Goal: Information Seeking & Learning: Learn about a topic

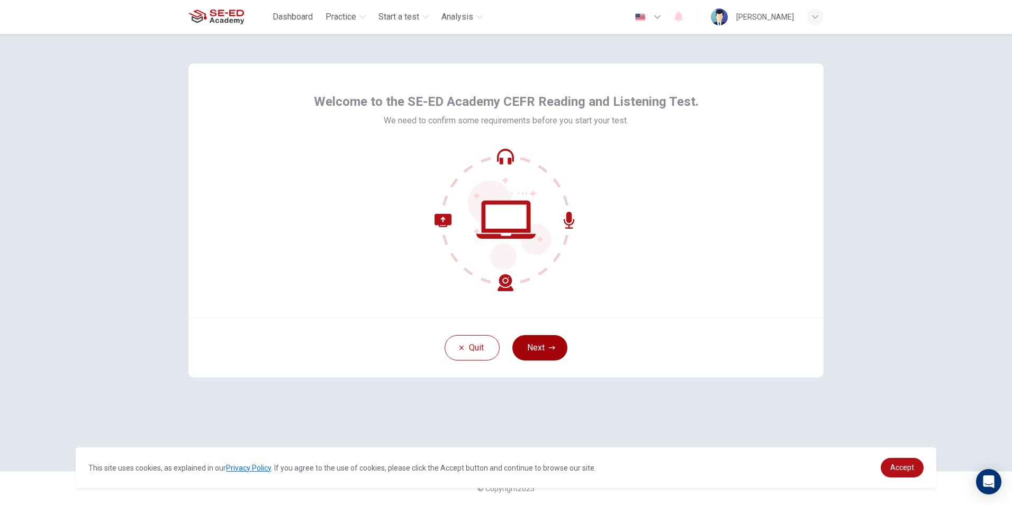
click at [553, 347] on icon "button" at bounding box center [552, 348] width 6 height 6
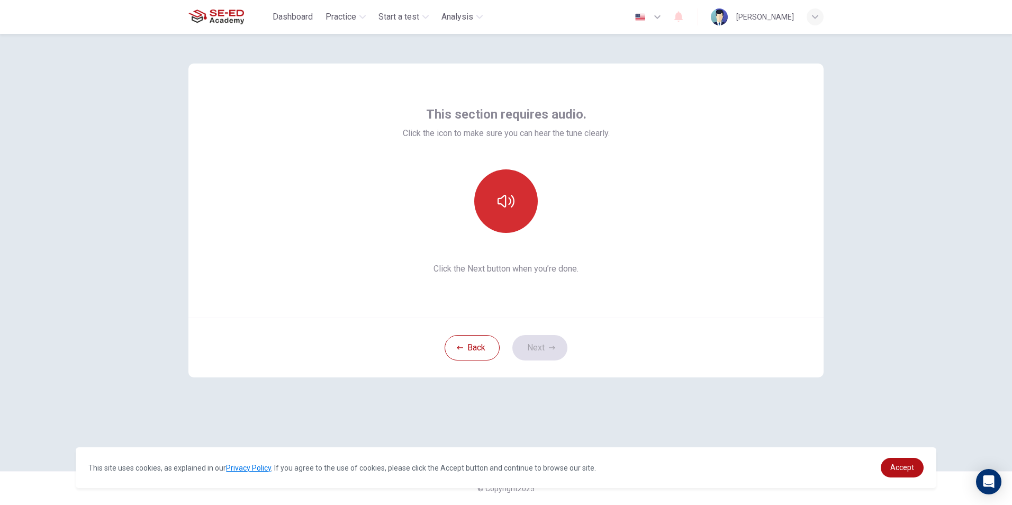
click at [516, 180] on button "button" at bounding box center [506, 201] width 64 height 64
click at [559, 346] on button "Next" at bounding box center [540, 347] width 55 height 25
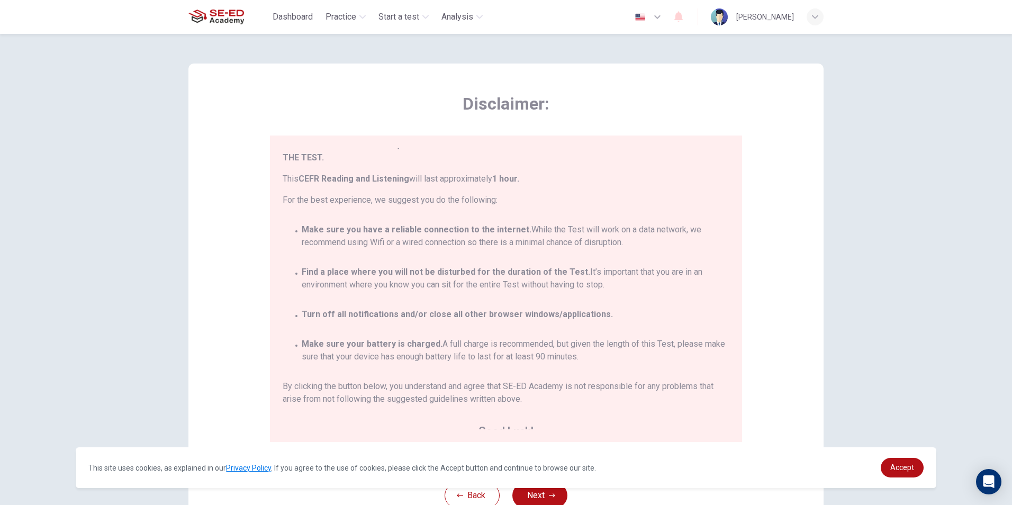
scroll to position [62, 0]
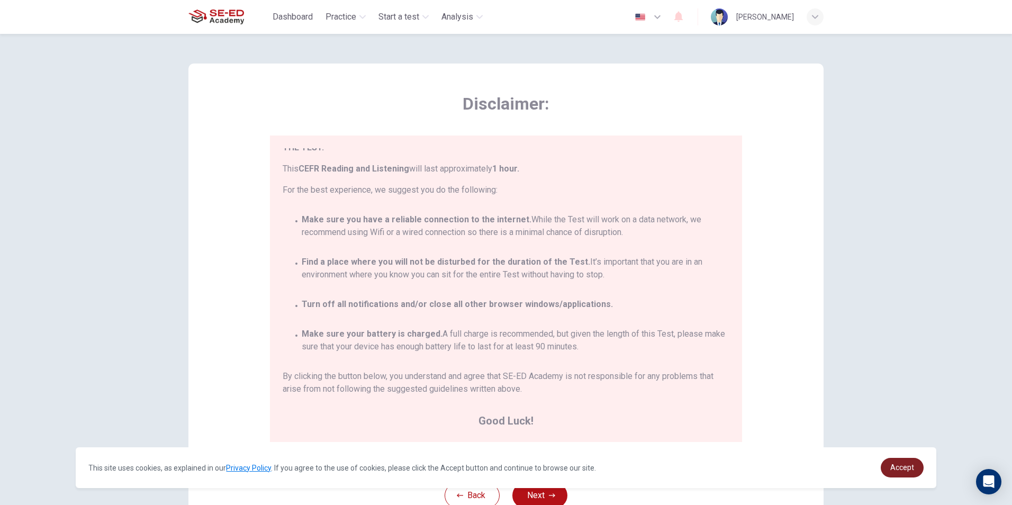
click at [901, 469] on span "Accept" at bounding box center [903, 467] width 24 height 8
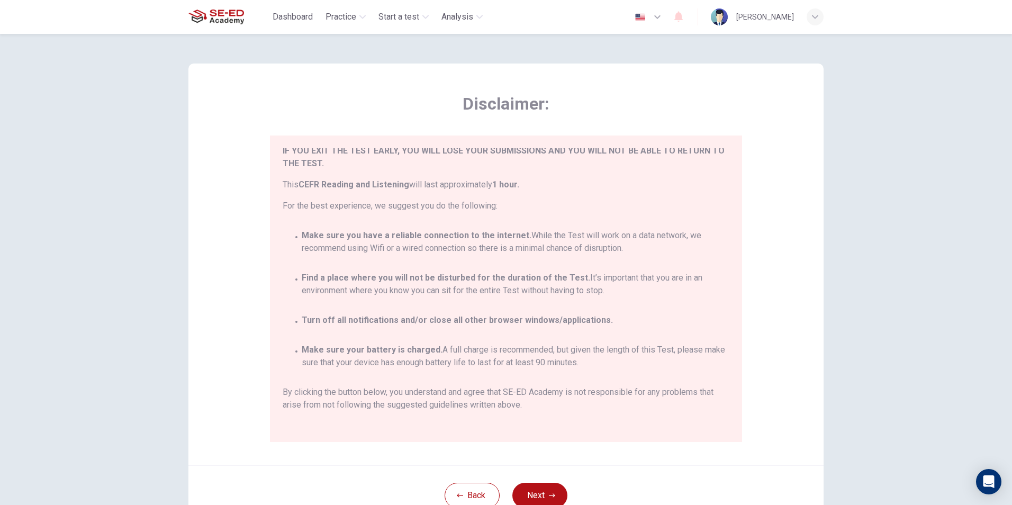
scroll to position [0, 0]
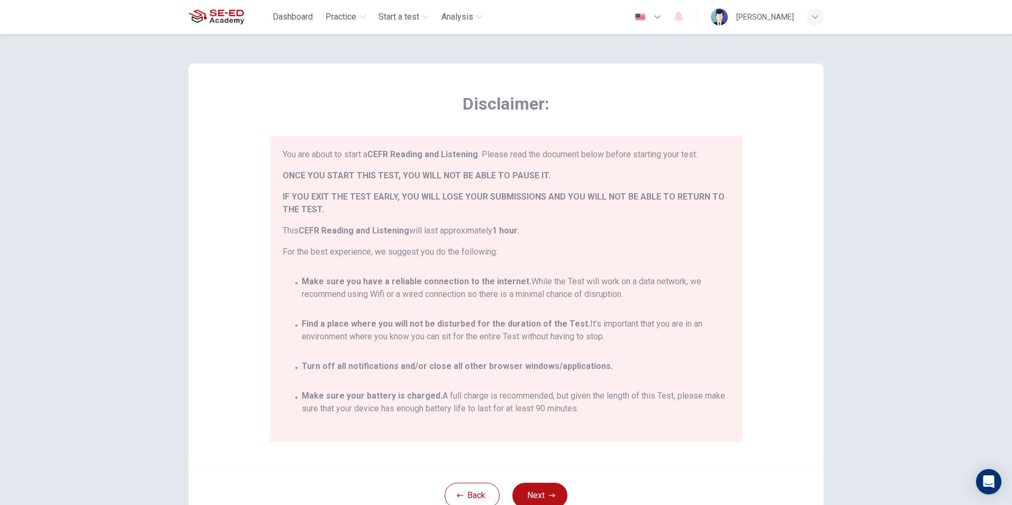
drag, startPoint x: 694, startPoint y: 127, endPoint x: 658, endPoint y: 84, distance: 56.4
click at [658, 84] on div "Disclaimer: You are about to start a CEFR Reading and Listening . Please read t…" at bounding box center [506, 265] width 635 height 402
click at [531, 490] on button "Next" at bounding box center [540, 495] width 55 height 25
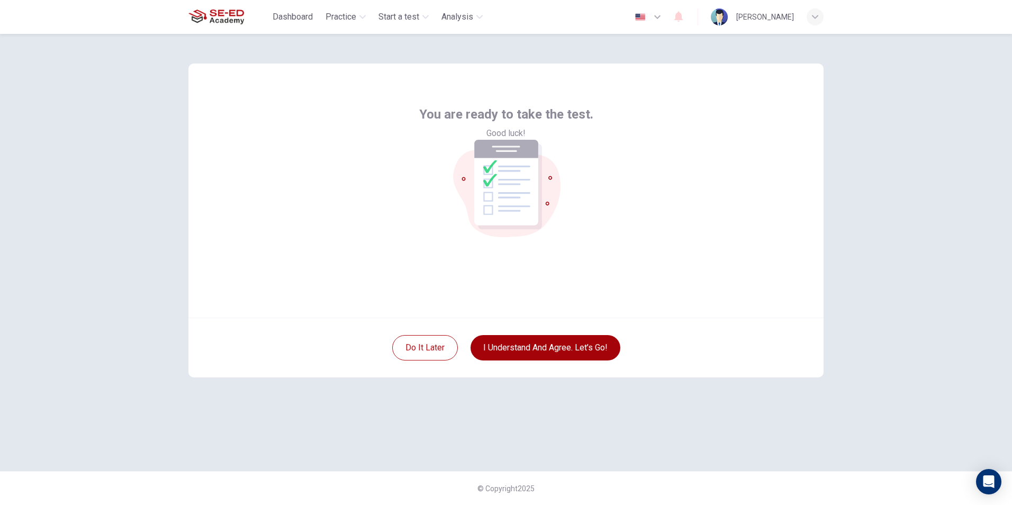
click at [559, 353] on button "I understand and agree. Let’s go!" at bounding box center [546, 347] width 150 height 25
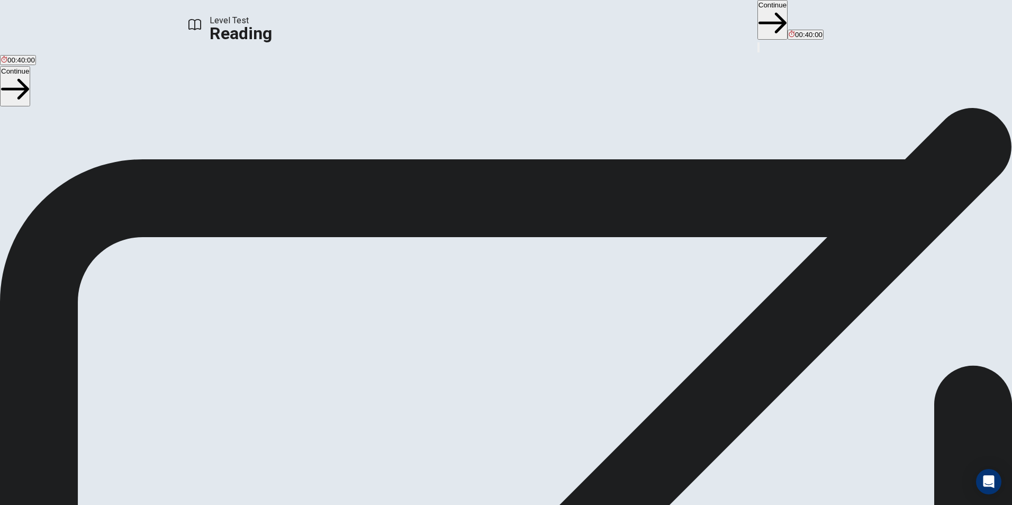
click at [758, 20] on button "Continue" at bounding box center [773, 20] width 30 height 40
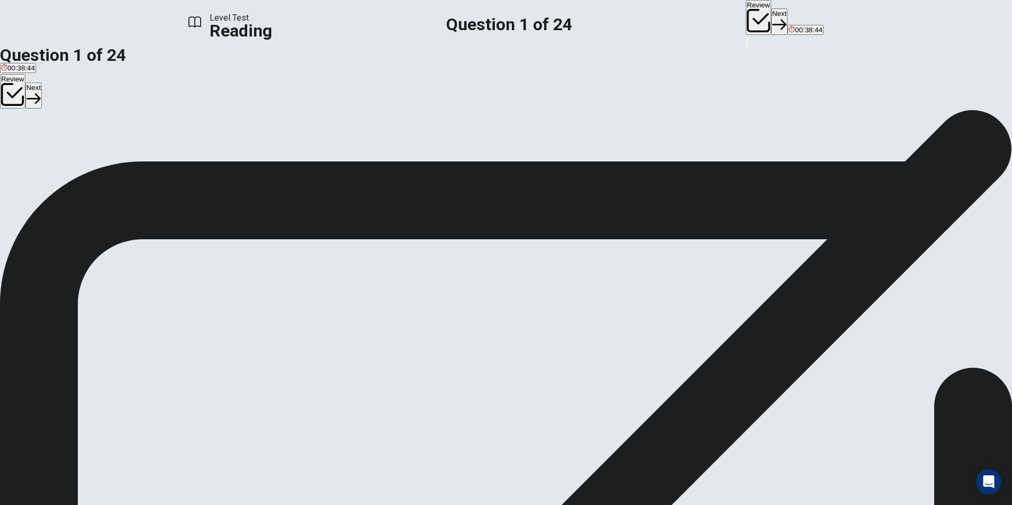
drag, startPoint x: 647, startPoint y: 134, endPoint x: 675, endPoint y: 140, distance: 29.1
click at [742, 181] on font "categorized" at bounding box center [764, 186] width 44 height 10
drag, startPoint x: 622, startPoint y: 128, endPoint x: 697, endPoint y: 139, distance: 76.0
click at [688, 167] on div "1 [GEOGRAPHIC_DATA] is land surrounded by water. It is usually separated by the…" at bounding box center [506, 186] width 1012 height 38
click at [113, 144] on div "D" at bounding box center [101, 140] width 23 height 8
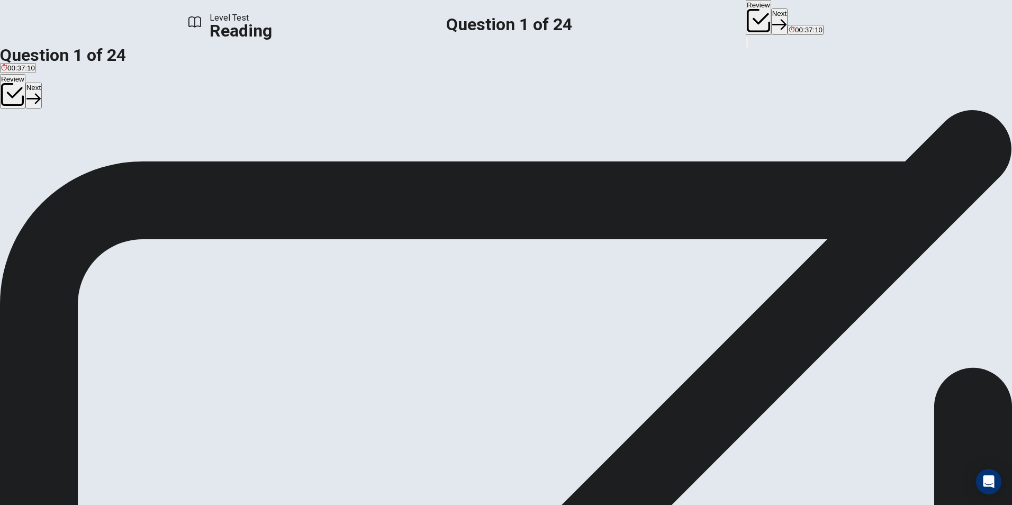
click at [64, 153] on button "B Classed" at bounding box center [50, 144] width 28 height 18
click at [771, 20] on button "Next" at bounding box center [779, 21] width 16 height 26
drag, startPoint x: 545, startPoint y: 144, endPoint x: 614, endPoint y: 155, distance: 69.2
click at [584, 205] on div "2 Islands are rich reservoirs of animal and plant species. The islands with bio…" at bounding box center [506, 224] width 1012 height 38
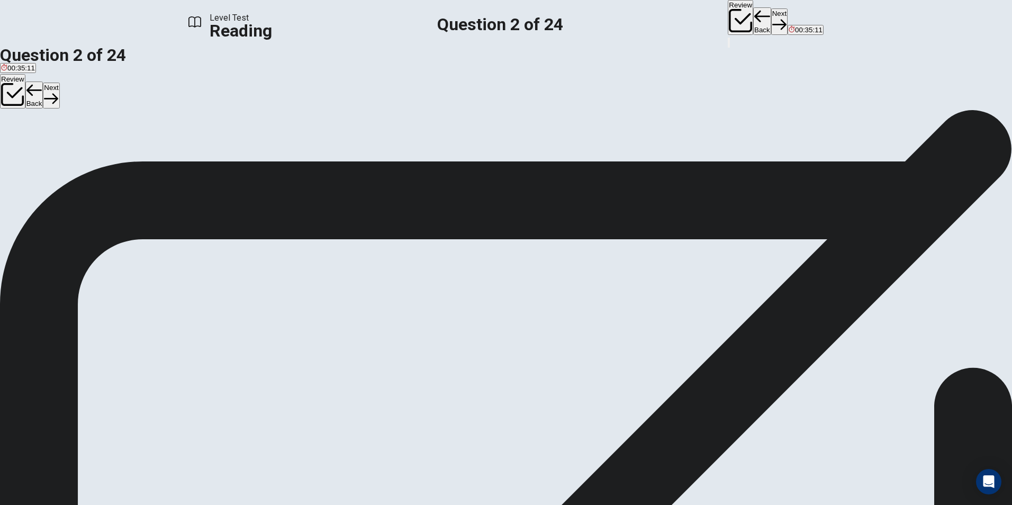
click at [328, 152] on span "The biodiversity of mainland and [GEOGRAPHIC_DATA] are most at risk" at bounding box center [269, 148] width 227 height 8
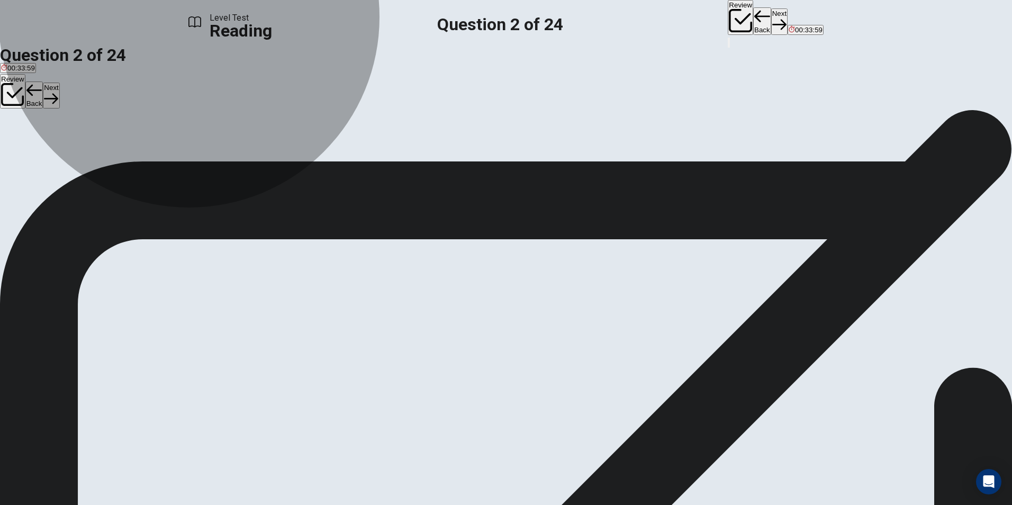
click at [154, 149] on span "Unique biodiversity on oceanic islands are at risk" at bounding box center [77, 148] width 152 height 8
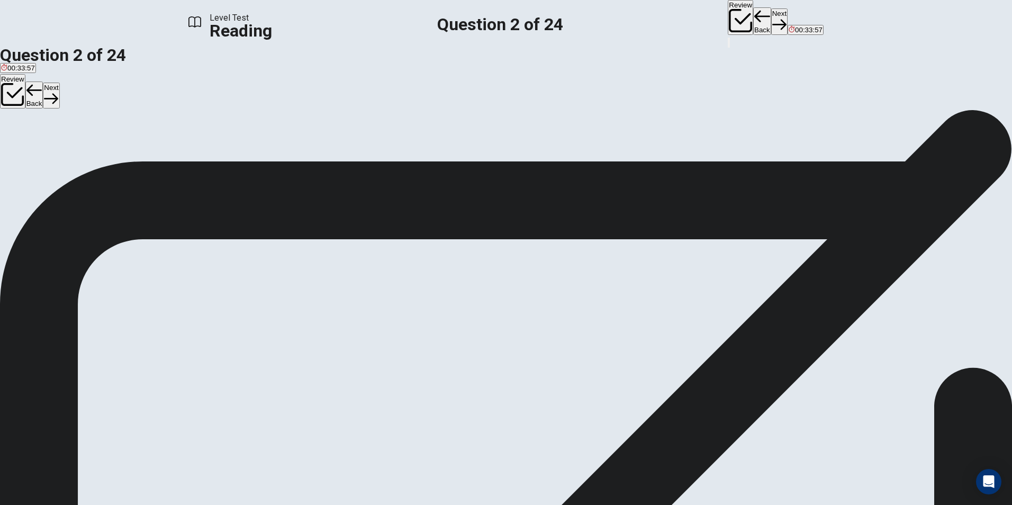
click at [771, 22] on button "Next" at bounding box center [779, 21] width 16 height 26
drag, startPoint x: 600, startPoint y: 110, endPoint x: 681, endPoint y: 118, distance: 82.0
click at [681, 257] on span "Some island species are found nowhere else apart from these areas we call them …" at bounding box center [502, 268] width 1005 height 23
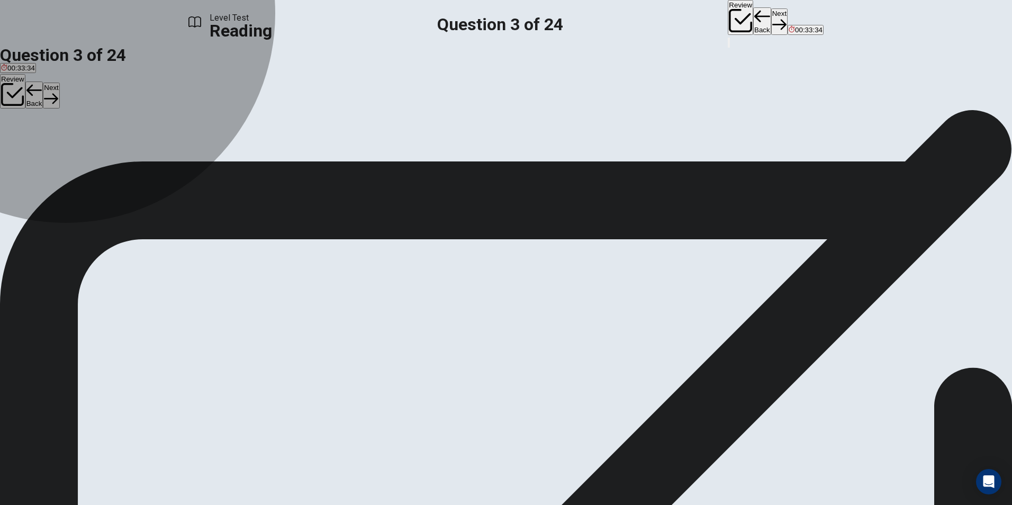
click at [150, 152] on span "[GEOGRAPHIC_DATA]" at bounding box center [114, 148] width 74 height 8
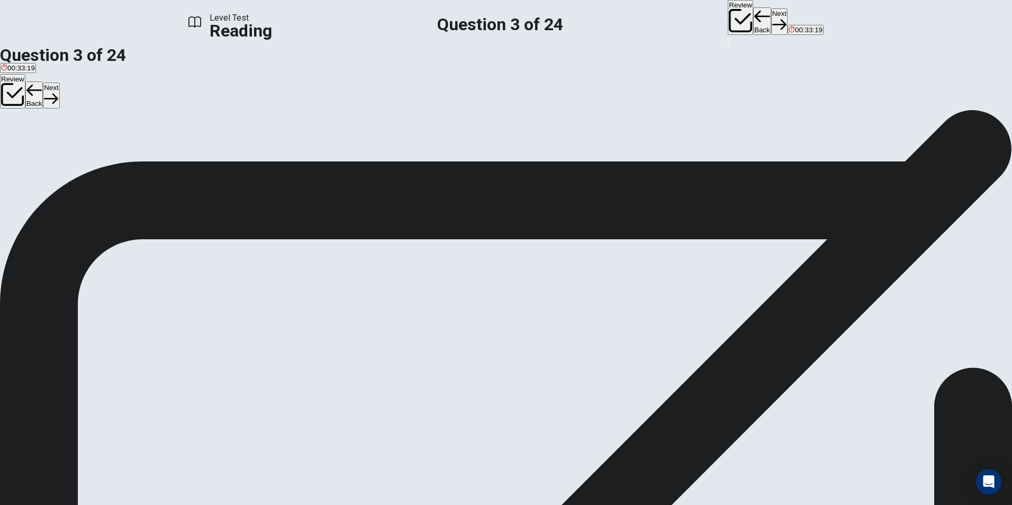
click at [241, 153] on button "C The [GEOGRAPHIC_DATA]" at bounding box center [195, 144] width 89 height 18
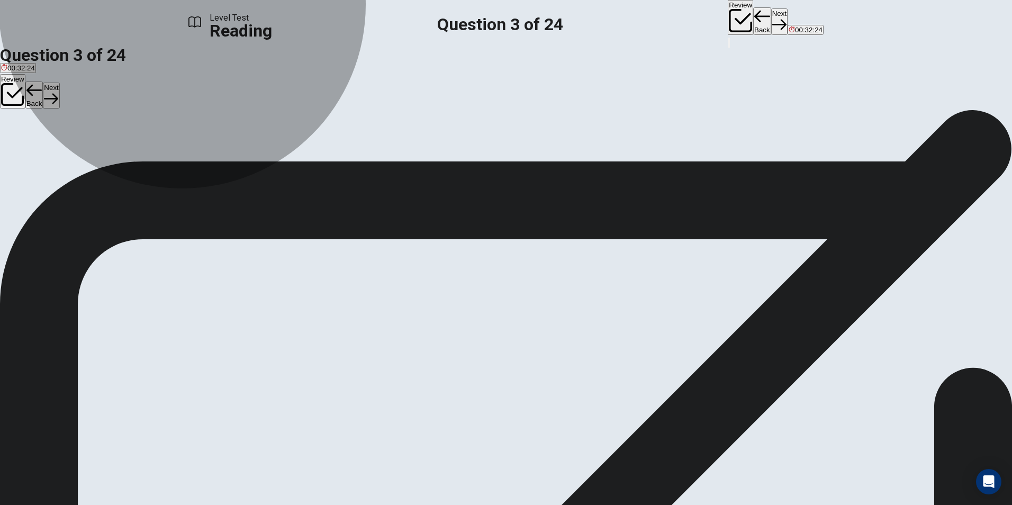
click at [392, 153] on button "D The [GEOGRAPHIC_DATA], [GEOGRAPHIC_DATA] and [GEOGRAPHIC_DATA]." at bounding box center [370, 144] width 258 height 18
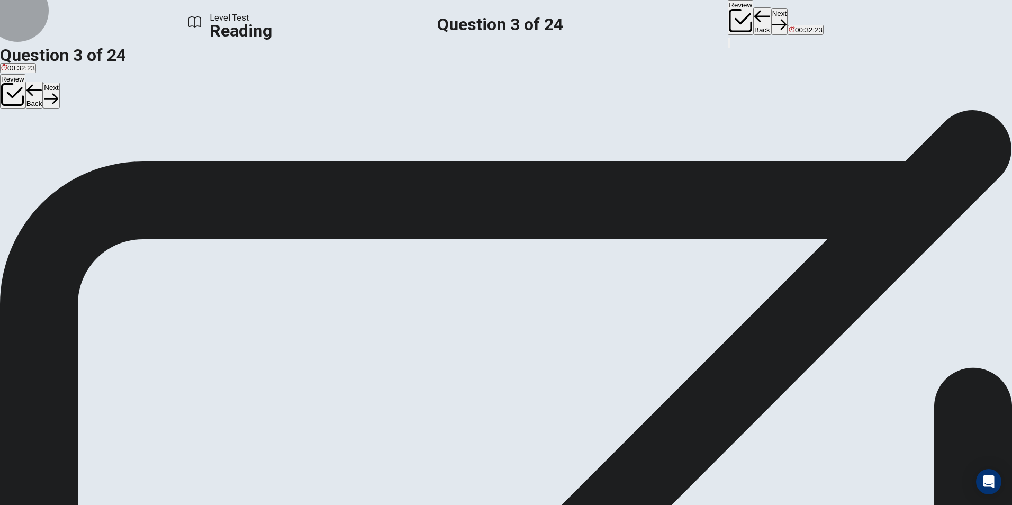
click at [771, 18] on button "Next" at bounding box center [779, 21] width 16 height 26
click at [238, 152] on span "Because it indicates that islands are unsafe regions for endangered animals" at bounding box center [119, 148] width 237 height 8
click at [685, 152] on span "Because it indicates that island-dwelling animals are more likely to become ext…" at bounding box center [813, 148] width 256 height 8
click at [461, 152] on span "Because it indicates that bird species are more likely to become extinct" at bounding box center [571, 148] width 221 height 8
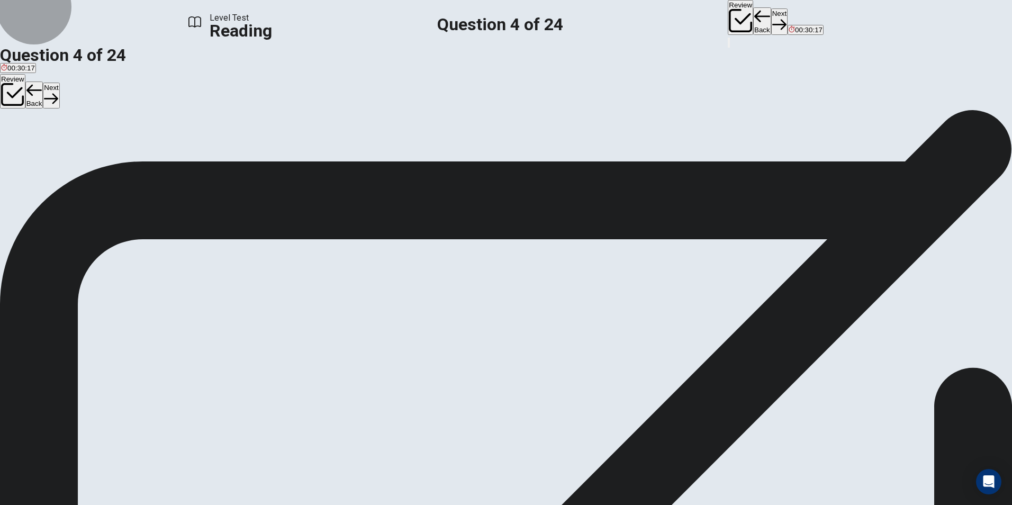
click at [771, 14] on button "Next" at bounding box center [779, 21] width 16 height 26
drag, startPoint x: 268, startPoint y: 180, endPoint x: 298, endPoint y: 175, distance: 30.0
click at [66, 152] on span "Indigenous" at bounding box center [49, 148] width 34 height 8
click at [771, 15] on button "Next" at bounding box center [779, 21] width 16 height 26
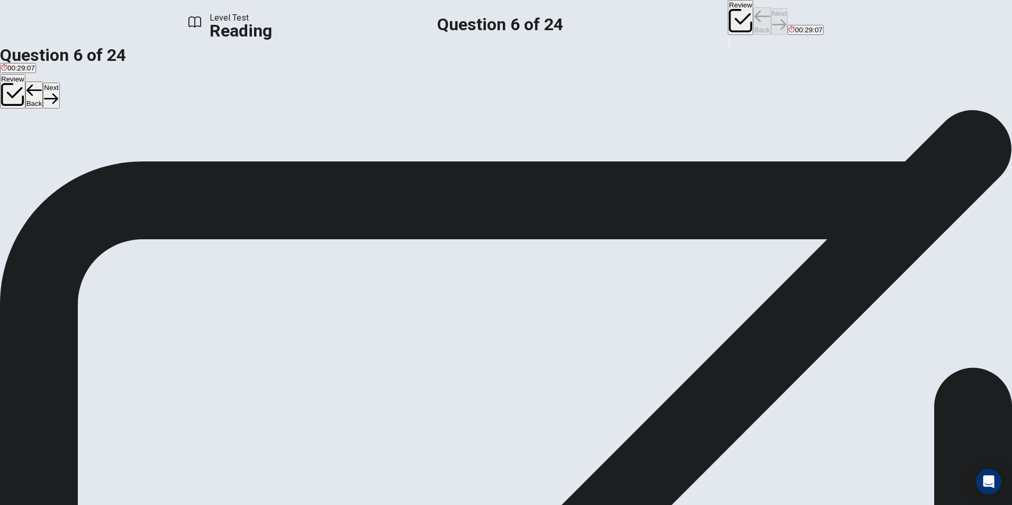
scroll to position [250, 0]
click at [613, 152] on span "Island populations are completely self-sustainable" at bounding box center [691, 148] width 156 height 8
click at [773, 17] on icon "button" at bounding box center [780, 24] width 14 height 14
click at [114, 152] on span "Susceptible" at bounding box center [95, 148] width 37 height 8
click at [771, 17] on button "Next" at bounding box center [779, 21] width 16 height 26
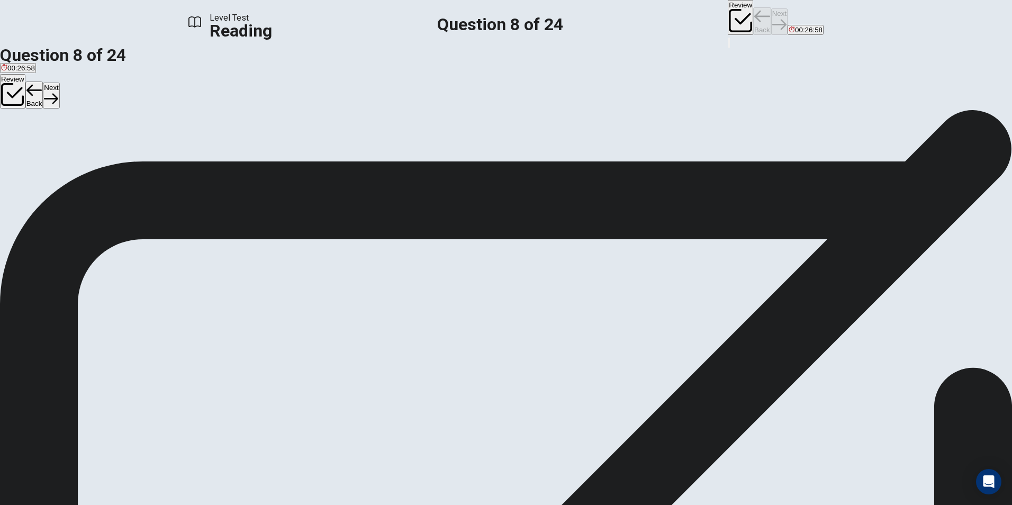
scroll to position [355, 0]
drag, startPoint x: 697, startPoint y: 175, endPoint x: 735, endPoint y: 175, distance: 38.7
click at [735, 333] on span "Despite [MEDICAL_DATA] species and vast biodiversity, islands are still at risk…" at bounding box center [502, 344] width 1005 height 23
click at [128, 153] on button "D Disappearance" at bounding box center [103, 144] width 50 height 18
click at [771, 16] on button "Next" at bounding box center [779, 21] width 16 height 26
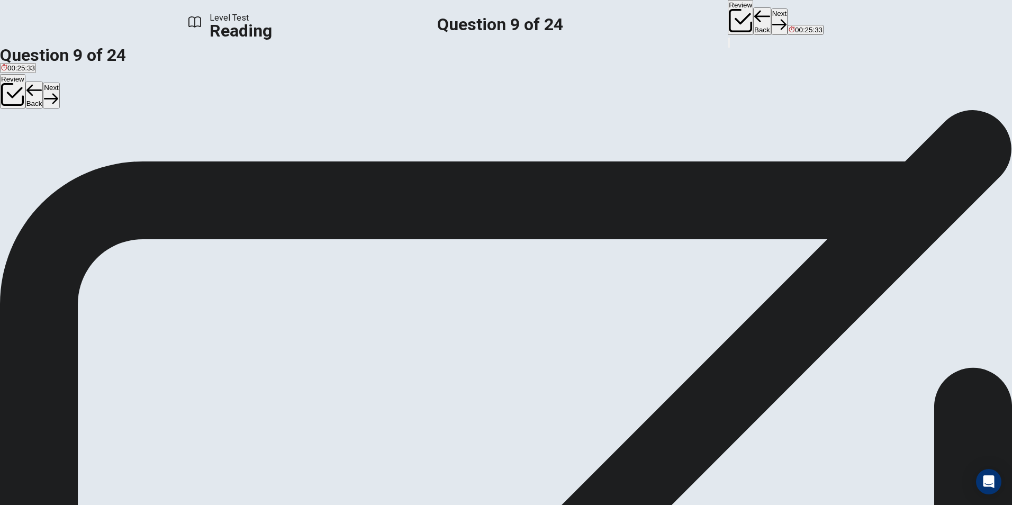
scroll to position [446, 0]
click at [316, 171] on span "Measures, such as education and technology, have been taken to tackle threats t…" at bounding box center [158, 167] width 315 height 8
click at [771, 16] on button "Next" at bounding box center [779, 21] width 16 height 26
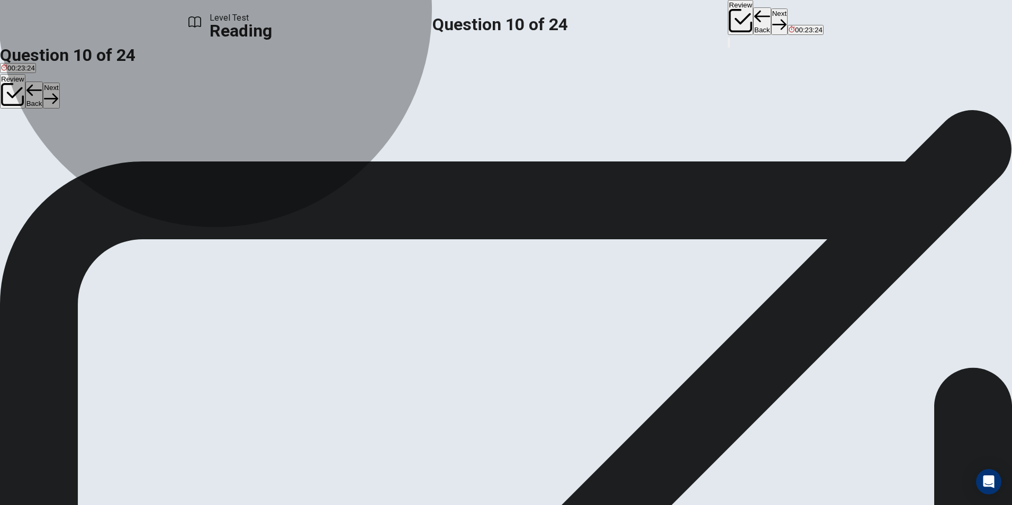
click at [224, 152] on span "Because island regions are more prone to the effects of climate change" at bounding box center [112, 148] width 223 height 8
click at [615, 152] on span "Because they have unique species that are [MEDICAL_DATA] and of great value to …" at bounding box center [773, 148] width 316 height 8
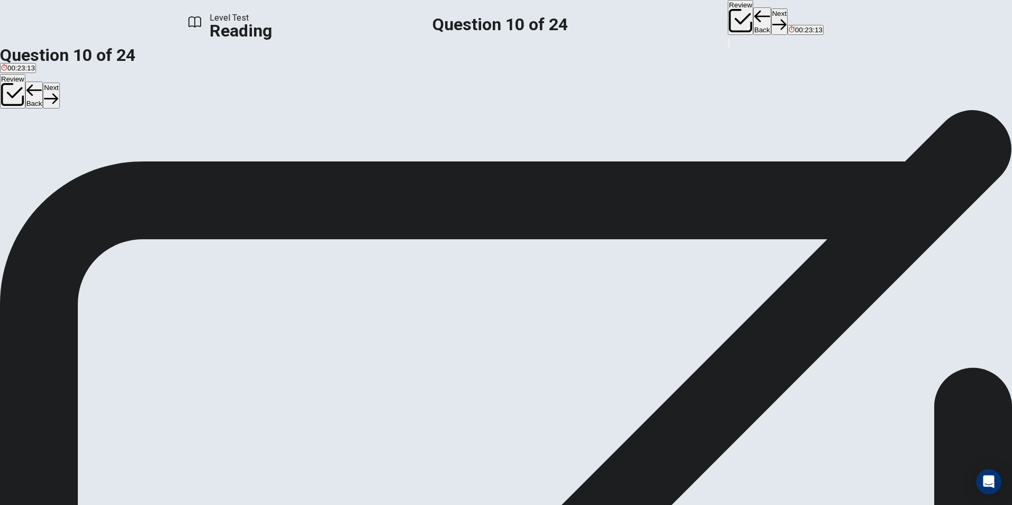
click at [771, 21] on button "Next" at bounding box center [779, 21] width 16 height 26
drag, startPoint x: 243, startPoint y: 164, endPoint x: 335, endPoint y: 183, distance: 93.6
click at [334, 160] on div "This has been proven by studies which indicate a huge decrease in unusual islan…" at bounding box center [167, 154] width 334 height 13
drag, startPoint x: 306, startPoint y: 229, endPoint x: 309, endPoint y: 234, distance: 6.2
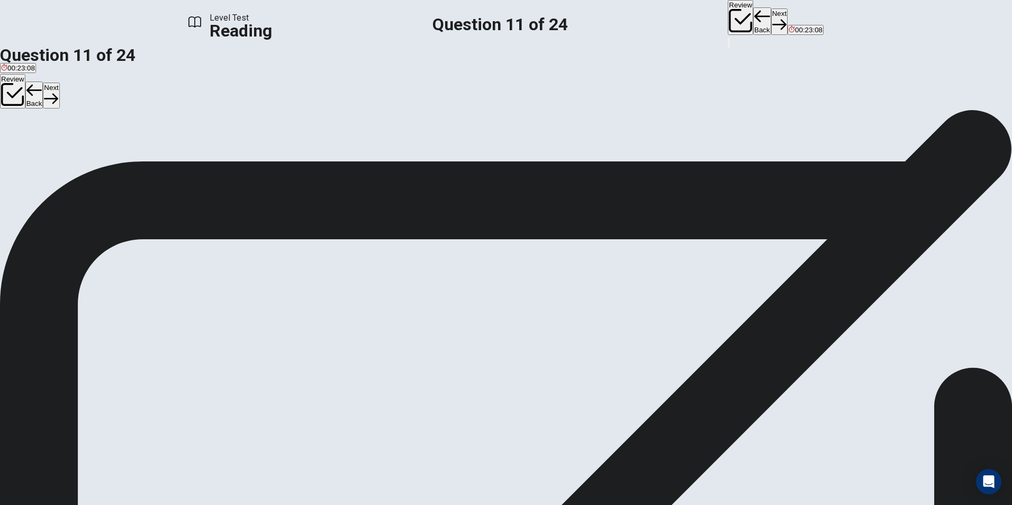
click at [308, 186] on div "Where would the sentence best fit? Click on an option (A, B, C, or D) to add th…" at bounding box center [167, 172] width 334 height 25
drag, startPoint x: 345, startPoint y: 240, endPoint x: 403, endPoint y: 240, distance: 58.8
click at [248, 184] on span "Click on an option (A, B, C, or D) to add the sentence to the passage" at bounding box center [124, 179] width 248 height 10
click at [587, 378] on input at bounding box center [541, 383] width 92 height 10
click at [130, 391] on input at bounding box center [85, 396] width 92 height 10
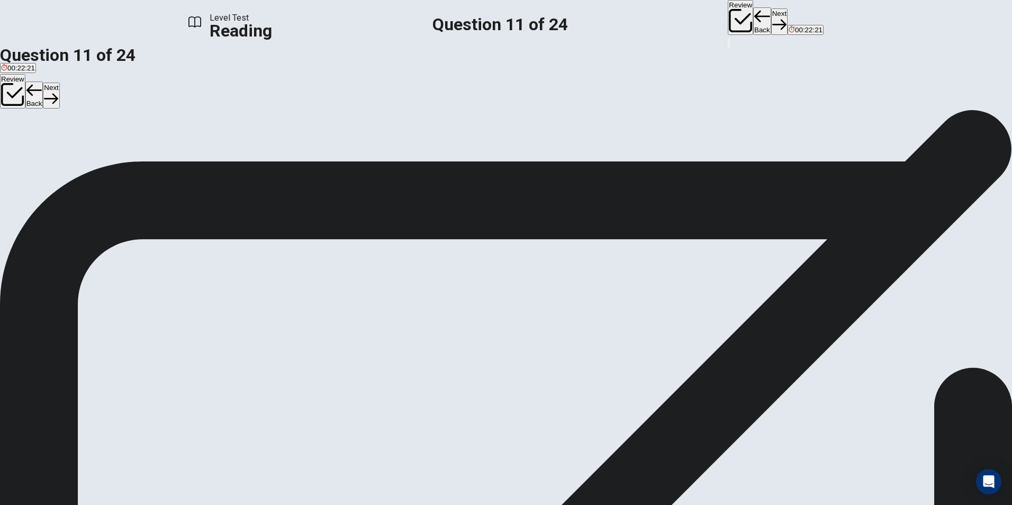
click at [771, 21] on button "Next" at bounding box center [779, 21] width 16 height 26
drag, startPoint x: 264, startPoint y: 119, endPoint x: 498, endPoint y: 147, distance: 235.7
click at [498, 178] on div "Directions: An introductory sentence for a brief summary of the passage is prov…" at bounding box center [506, 190] width 1012 height 25
drag, startPoint x: 235, startPoint y: 271, endPoint x: 230, endPoint y: 297, distance: 26.9
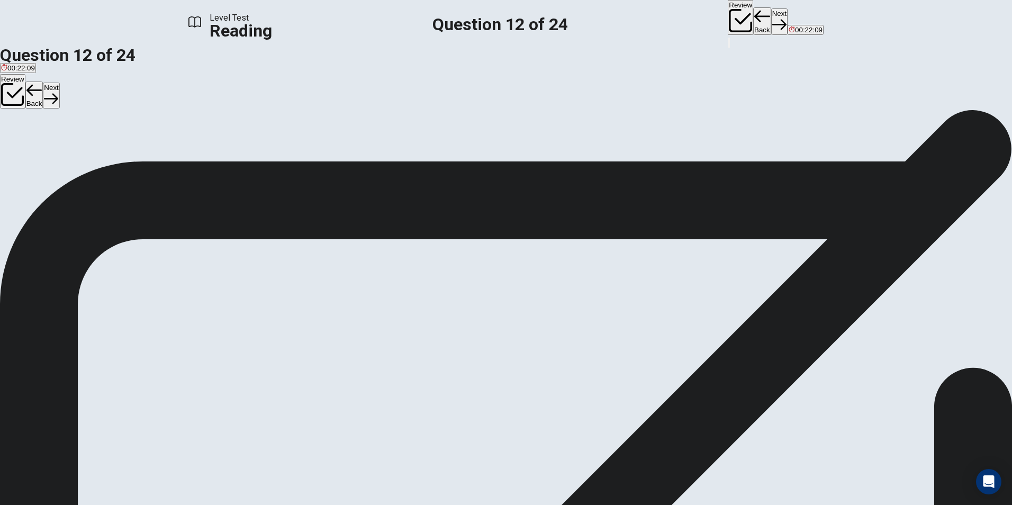
drag, startPoint x: 268, startPoint y: 273, endPoint x: 500, endPoint y: 292, distance: 233.2
drag, startPoint x: 394, startPoint y: 279, endPoint x: 306, endPoint y: 273, distance: 89.2
drag, startPoint x: 270, startPoint y: 185, endPoint x: 430, endPoint y: 192, distance: 160.6
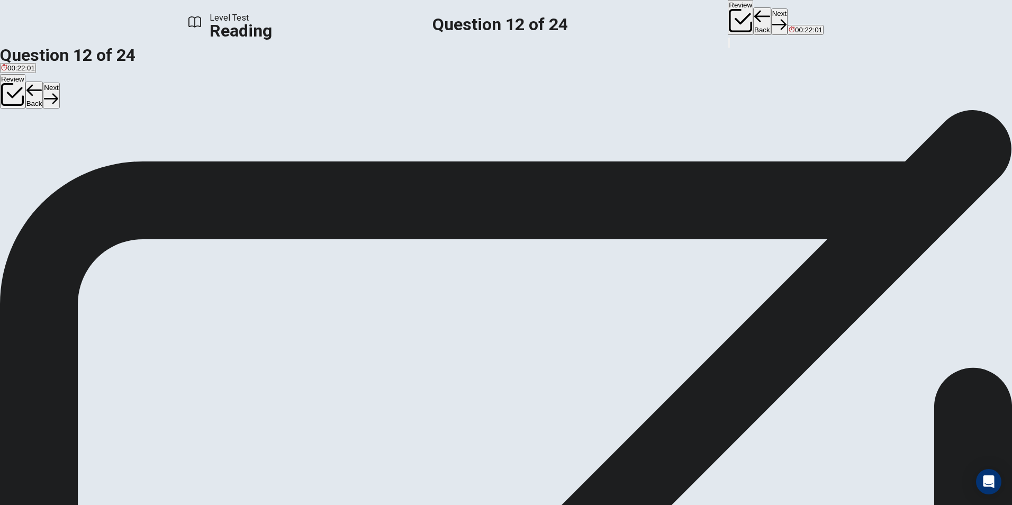
click at [426, 203] on div "Drag your answers choices to the spaces where they belong. To remove an answer …" at bounding box center [506, 215] width 1012 height 25
drag, startPoint x: 432, startPoint y: 192, endPoint x: 506, endPoint y: 200, distance: 74.0
click at [464, 203] on div "Drag your answers choices to the spaces where they belong. To remove an answer …" at bounding box center [506, 215] width 1012 height 25
drag, startPoint x: 401, startPoint y: 146, endPoint x: 470, endPoint y: 146, distance: 68.8
click at [448, 192] on strong "This question is worth 2 points." at bounding box center [384, 197] width 127 height 10
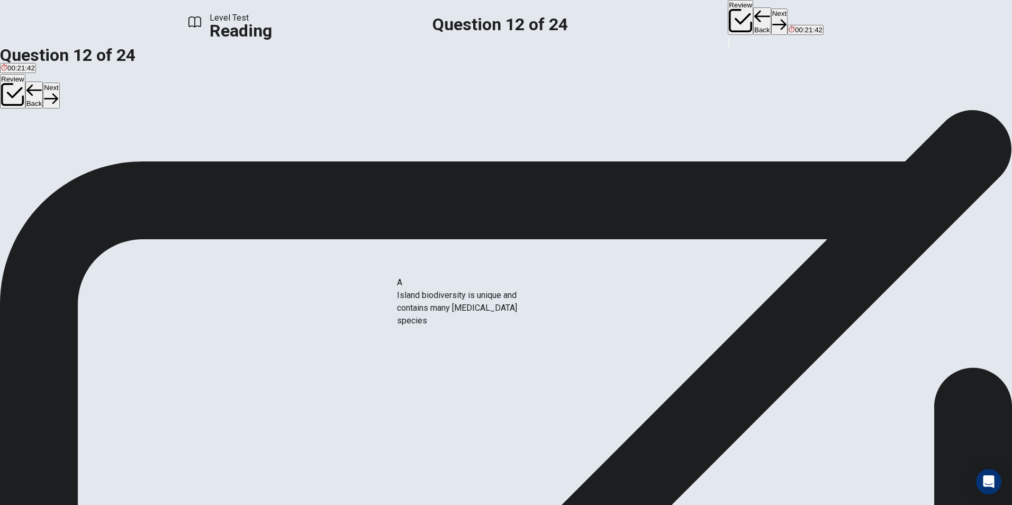
drag, startPoint x: 288, startPoint y: 258, endPoint x: 508, endPoint y: 309, distance: 225.7
drag, startPoint x: 449, startPoint y: 326, endPoint x: 512, endPoint y: 328, distance: 62.5
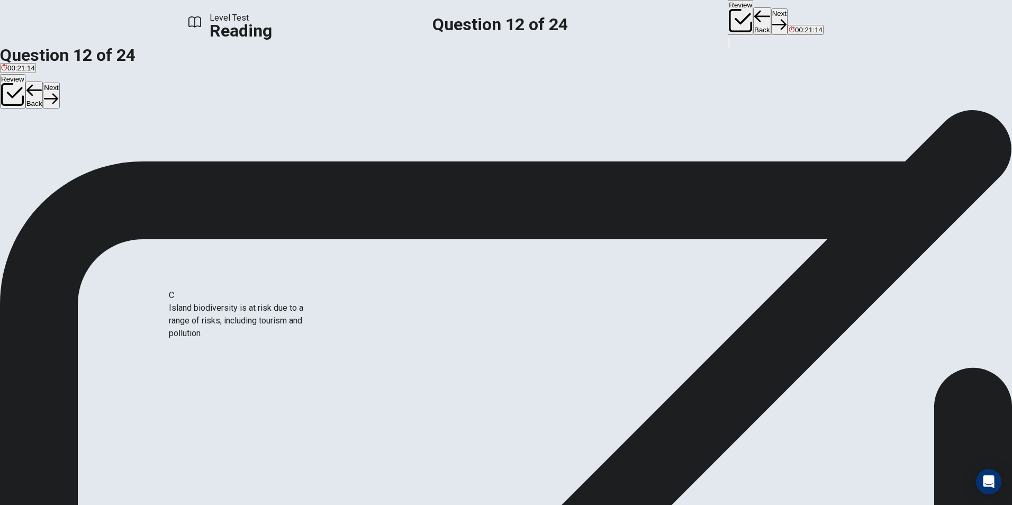
drag, startPoint x: 332, startPoint y: 333, endPoint x: 301, endPoint y: 321, distance: 33.3
click at [32, 135] on button "View Text" at bounding box center [16, 156] width 32 height 42
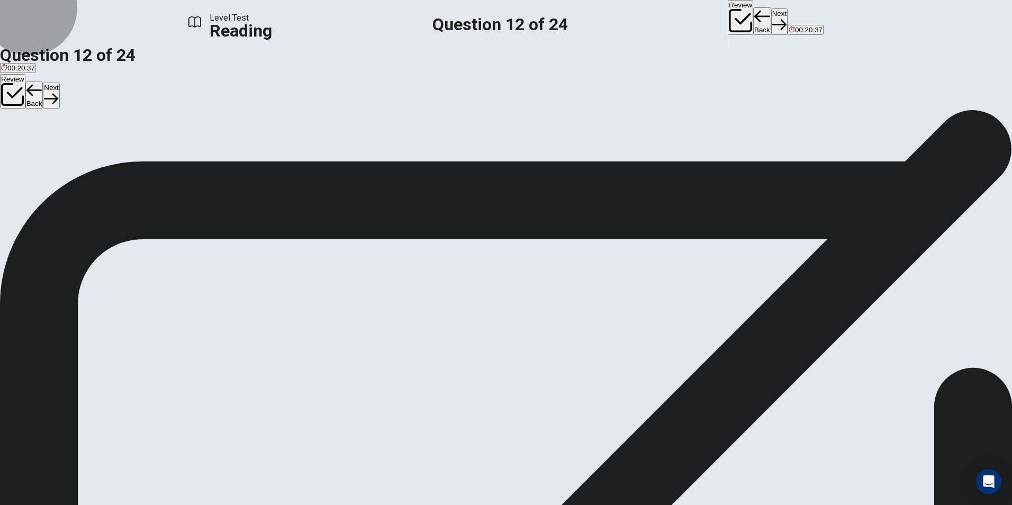
click at [48, 135] on button "View Question" at bounding box center [24, 163] width 48 height 57
click at [32, 135] on button "View Text" at bounding box center [16, 156] width 32 height 42
click at [48, 135] on button "View Question" at bounding box center [24, 163] width 48 height 57
click at [32, 135] on button "View Text" at bounding box center [16, 156] width 32 height 42
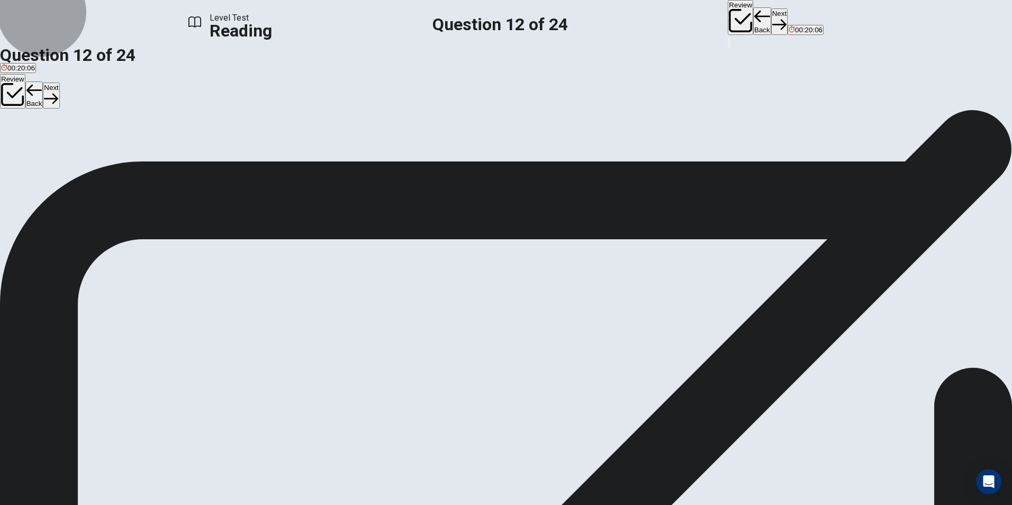
click at [48, 135] on button "View Question" at bounding box center [24, 163] width 48 height 57
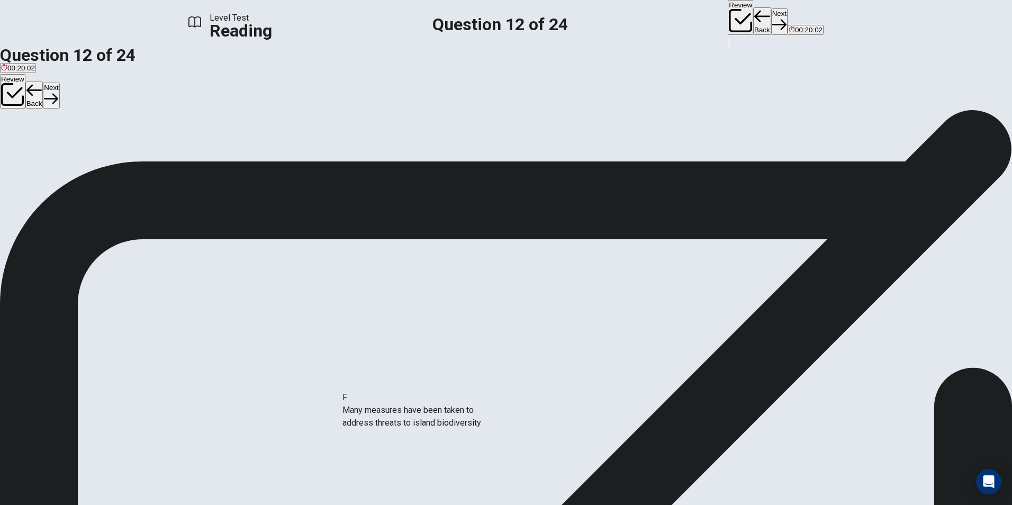
drag, startPoint x: 295, startPoint y: 400, endPoint x: 477, endPoint y: 355, distance: 187.0
click at [771, 18] on button "Next" at bounding box center [779, 21] width 16 height 26
drag, startPoint x: 270, startPoint y: 111, endPoint x: 334, endPoint y: 112, distance: 63.5
click at [146, 123] on span "What is the main idea of the paragraph?" at bounding box center [73, 128] width 146 height 10
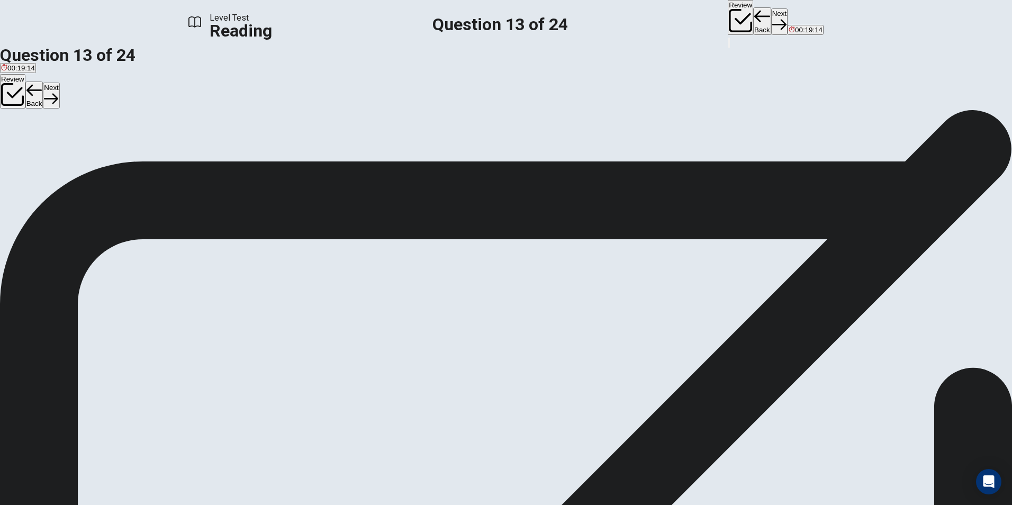
click at [153, 153] on button "B To teach English" at bounding box center [126, 144] width 54 height 18
click at [192, 153] on button "C To say hello" at bounding box center [172, 144] width 39 height 18
click at [269, 153] on button "D To describe the industry" at bounding box center [230, 144] width 77 height 18
click at [98, 149] on span "To allow users to contact tutors" at bounding box center [49, 148] width 97 height 8
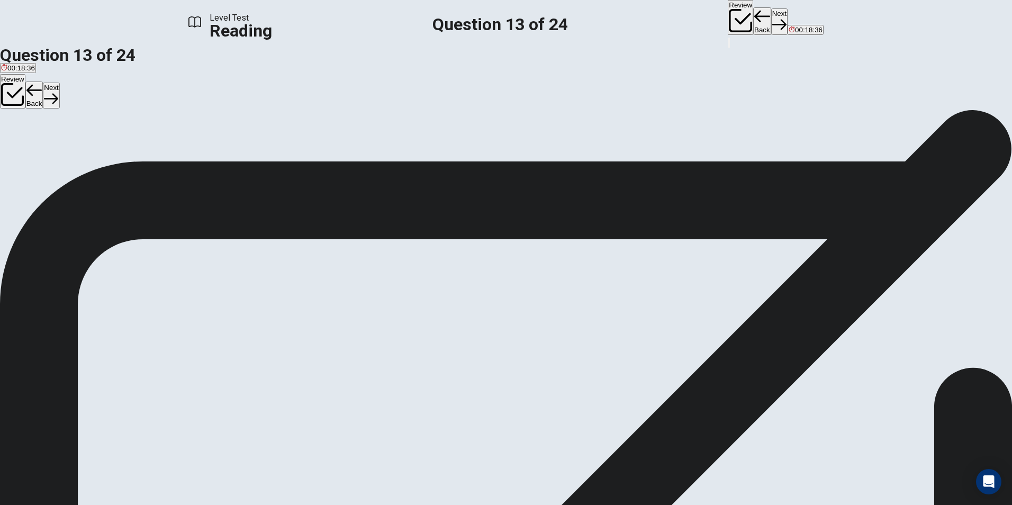
click at [771, 20] on button "Next" at bounding box center [779, 21] width 16 height 26
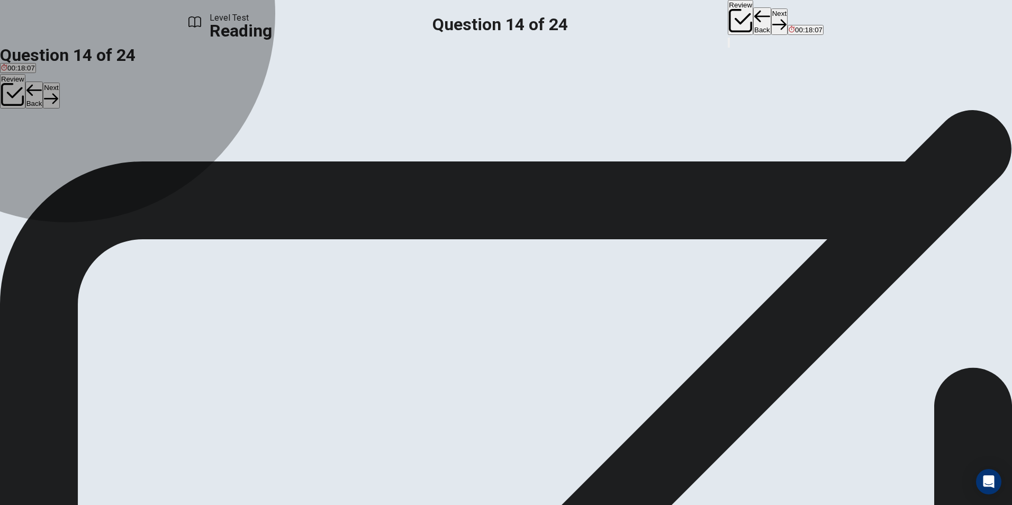
click at [243, 152] on span "A trip to [GEOGRAPHIC_DATA]" at bounding box center [193, 148] width 100 height 8
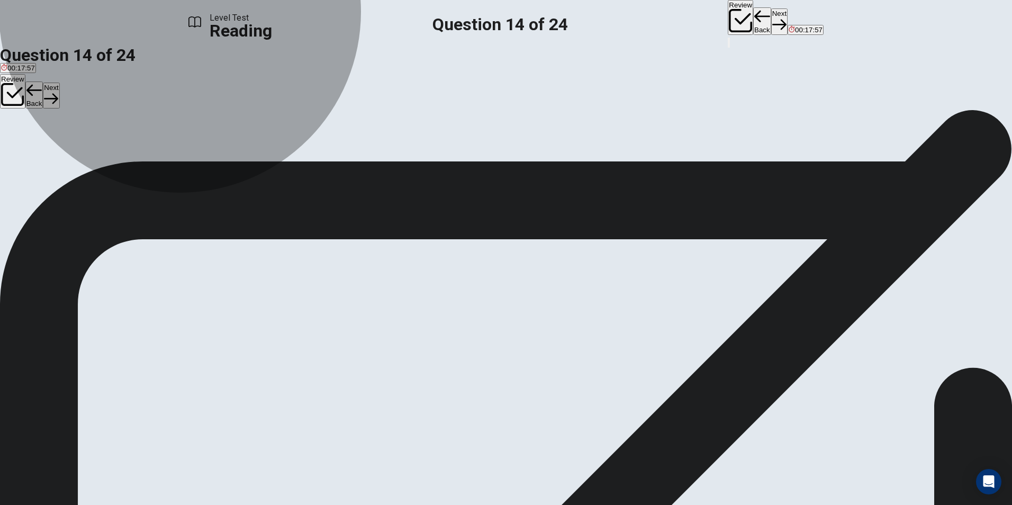
click at [142, 153] on button "B Bilingual English classes" at bounding box center [101, 144] width 79 height 18
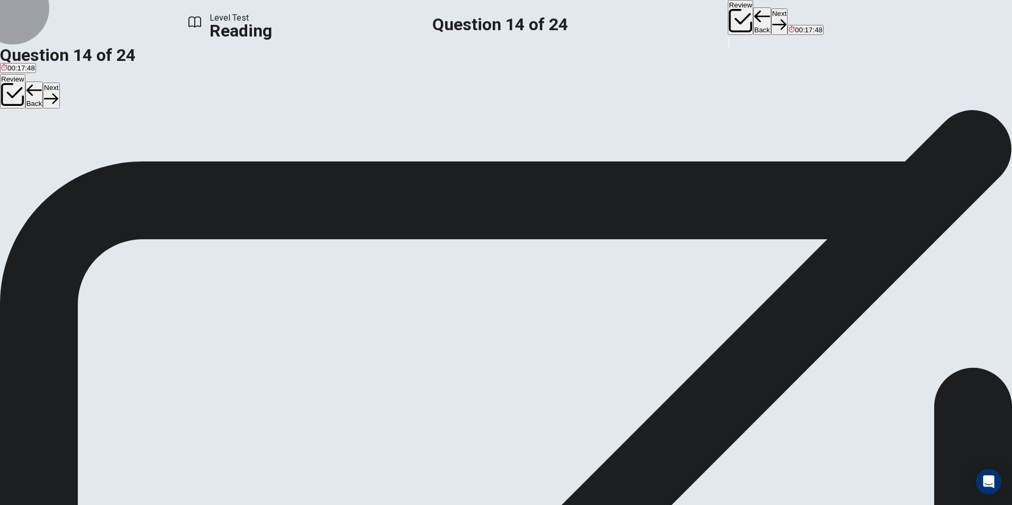
click at [771, 15] on button "Next" at bounding box center [779, 21] width 16 height 26
click at [10, 150] on button "A 25" at bounding box center [5, 144] width 10 height 18
click at [771, 19] on button "Next" at bounding box center [779, 21] width 16 height 26
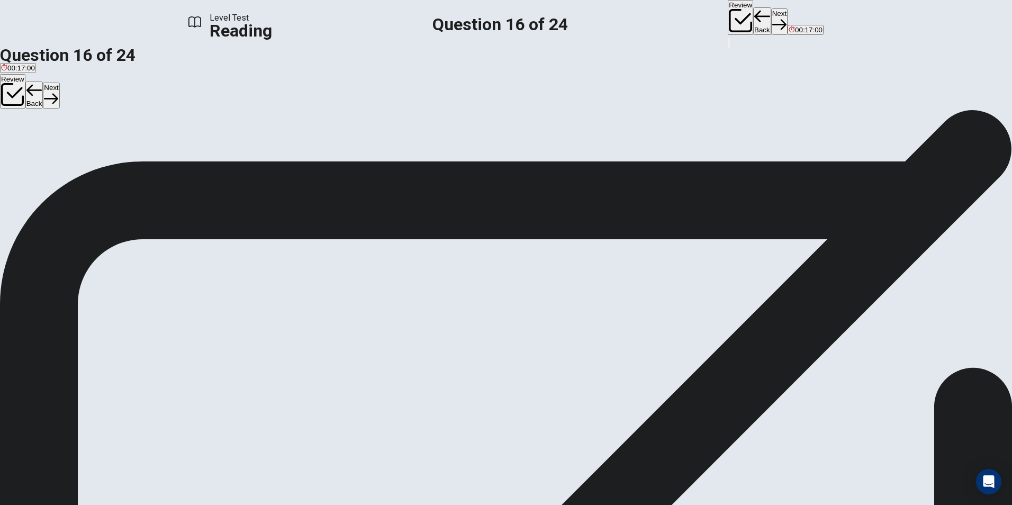
click at [71, 153] on button "A Lessons by telephone" at bounding box center [35, 144] width 71 height 18
click at [773, 20] on icon "button" at bounding box center [780, 24] width 14 height 14
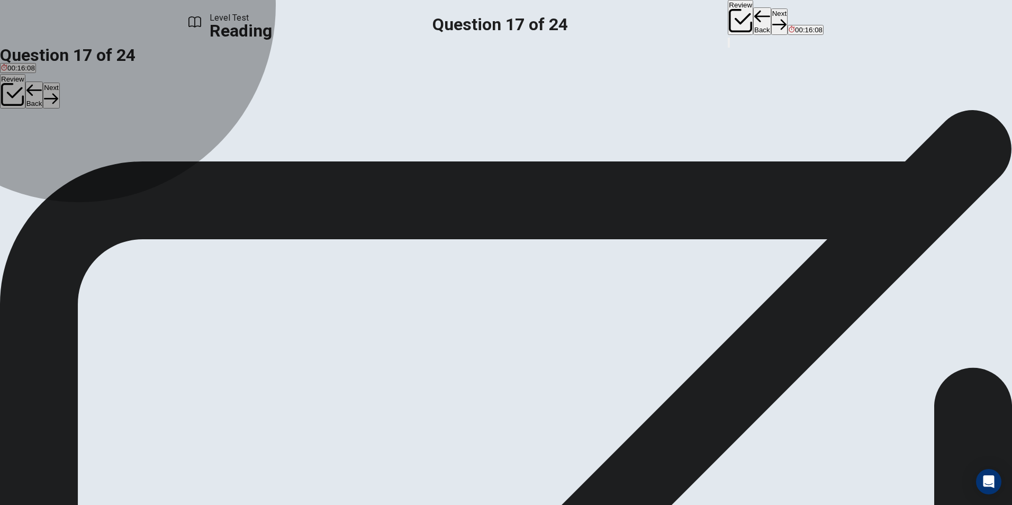
click at [56, 137] on button "A Business English" at bounding box center [28, 144] width 56 height 18
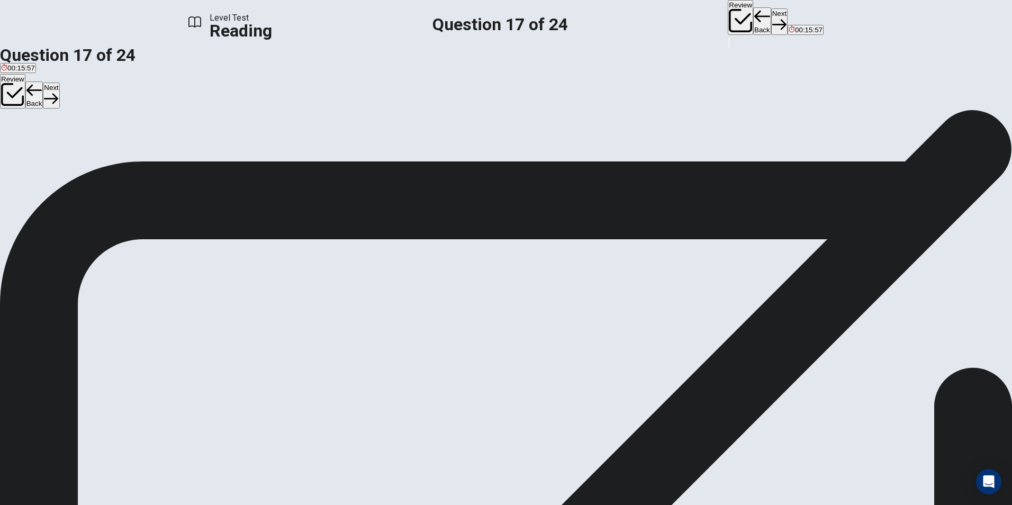
click at [771, 21] on button "Next" at bounding box center [779, 21] width 16 height 26
click at [15, 139] on div "A" at bounding box center [8, 140] width 14 height 8
click at [771, 20] on button "Next" at bounding box center [779, 21] width 16 height 26
click at [92, 152] on span "Weaknesses" at bounding box center [72, 148] width 40 height 8
click at [771, 18] on button "Next" at bounding box center [779, 21] width 16 height 26
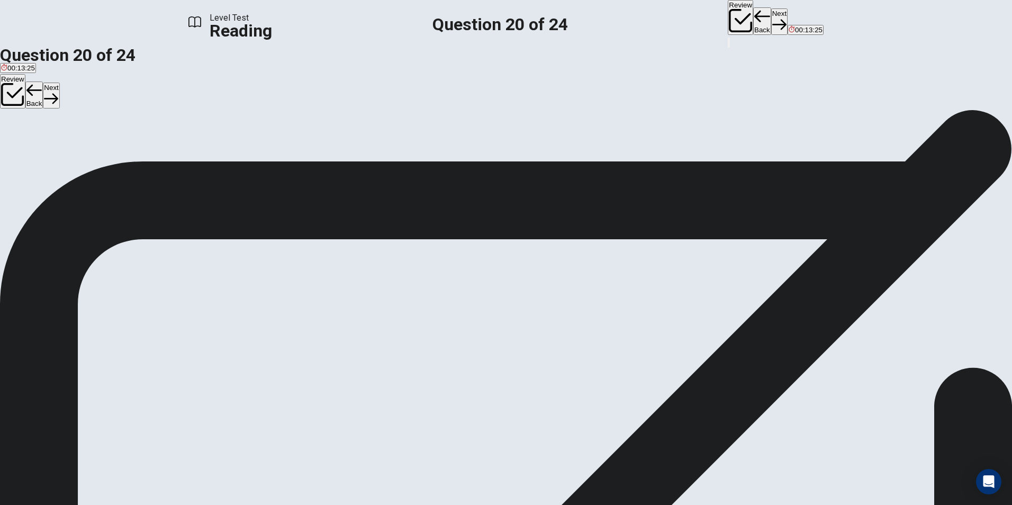
click at [27, 144] on div "D" at bounding box center [24, 140] width 5 height 8
click at [771, 19] on button "Next" at bounding box center [779, 21] width 16 height 26
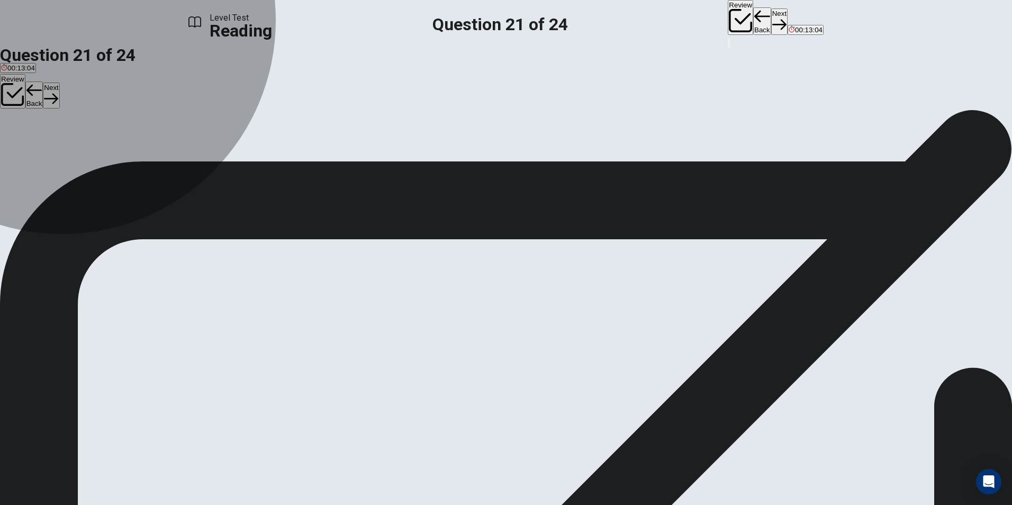
click at [181, 153] on button "C [PERSON_NAME]" at bounding box center [150, 144] width 60 height 18
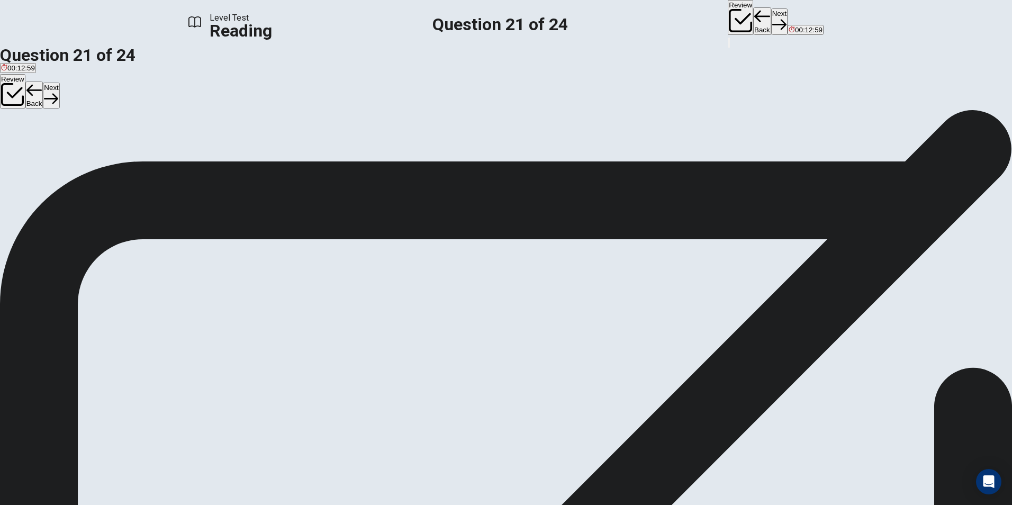
scroll to position [248, 0]
click at [773, 17] on icon "button" at bounding box center [780, 24] width 14 height 14
click at [240, 152] on span "[PERSON_NAME]" at bounding box center [211, 148] width 58 height 8
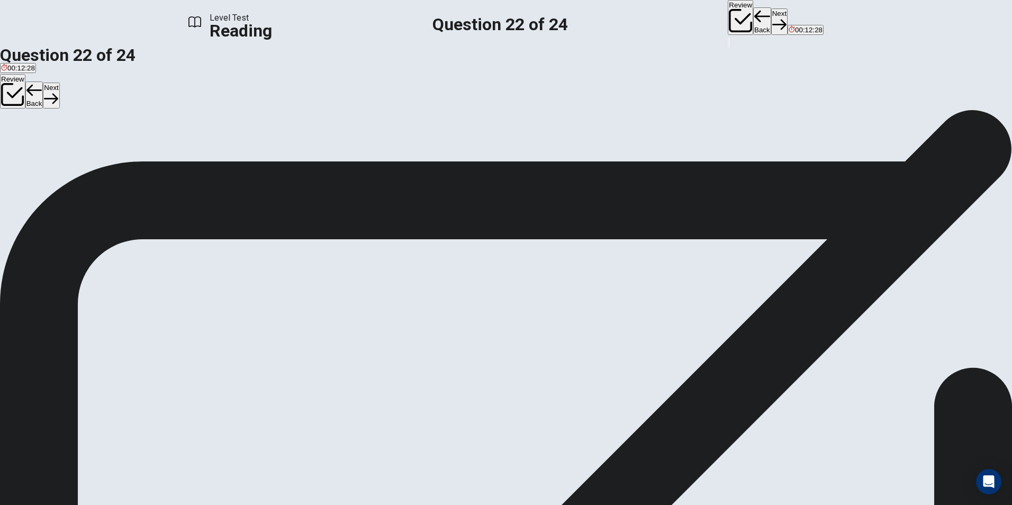
click at [181, 153] on button "C [PERSON_NAME]" at bounding box center [150, 144] width 60 height 18
click at [771, 23] on button "Next" at bounding box center [779, 21] width 16 height 26
click at [884, 365] on input at bounding box center [930, 370] width 92 height 10
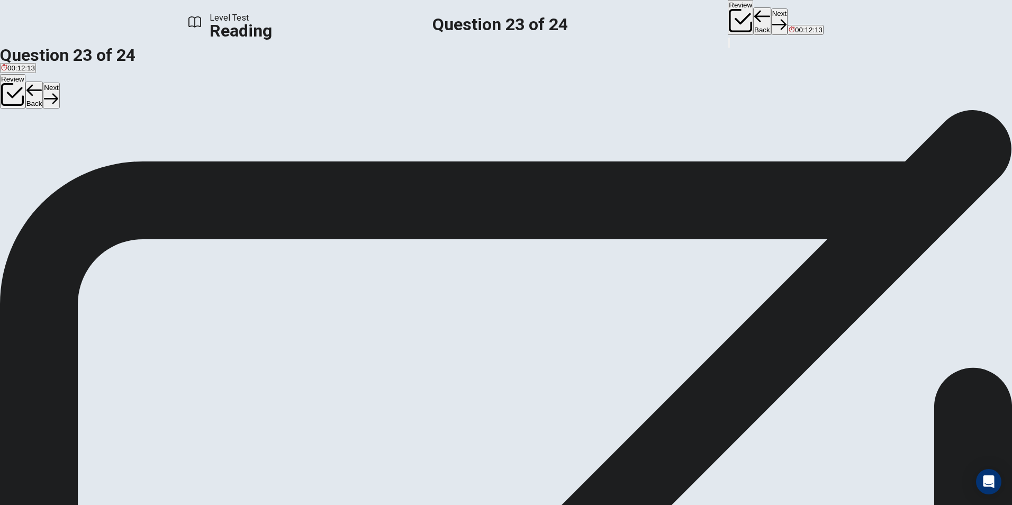
click at [884, 365] on input at bounding box center [930, 370] width 92 height 10
click at [773, 19] on icon "button" at bounding box center [780, 24] width 14 height 14
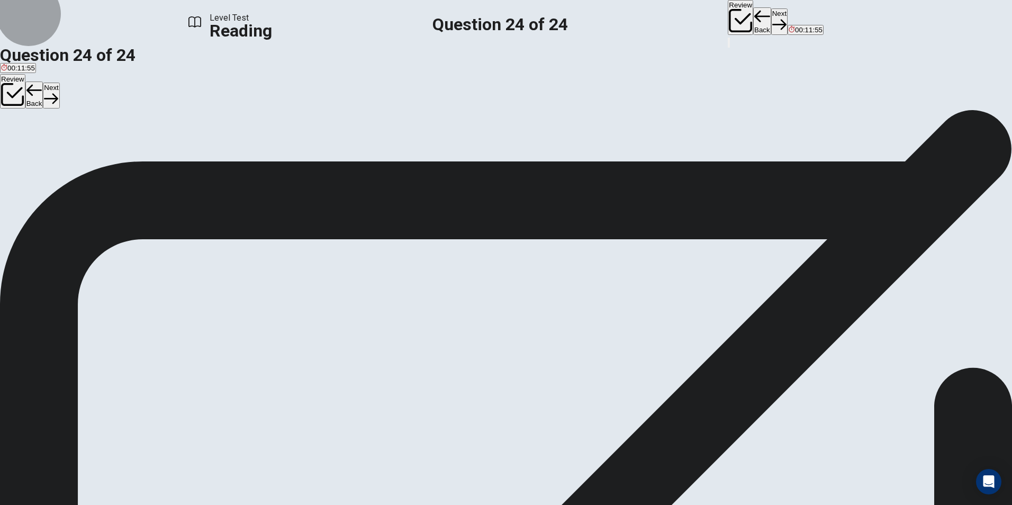
click at [38, 138] on span "View text" at bounding box center [24, 142] width 29 height 8
click at [53, 138] on span "View question" at bounding box center [32, 142] width 44 height 8
click at [38, 138] on span "View text" at bounding box center [24, 142] width 29 height 8
click at [53, 138] on span "View question" at bounding box center [32, 142] width 44 height 8
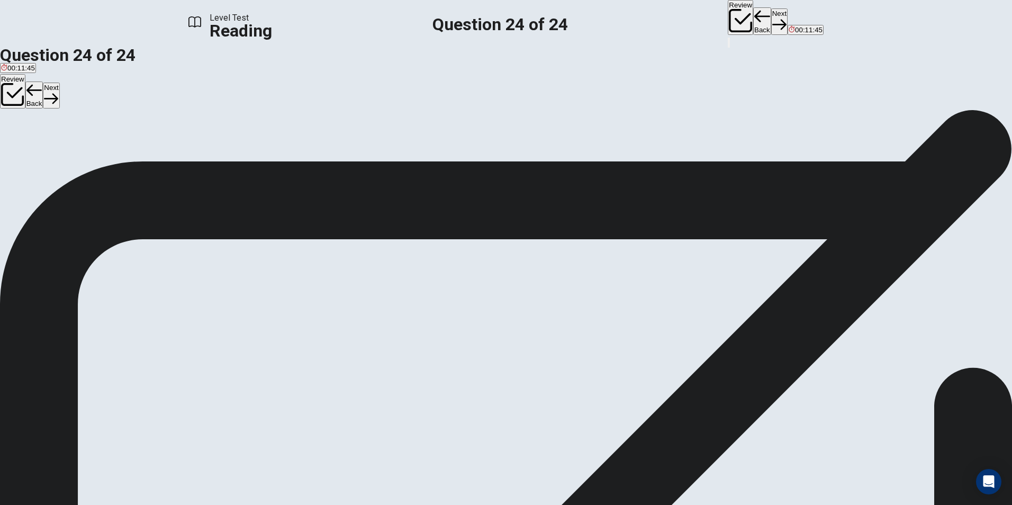
scroll to position [125, 0]
drag, startPoint x: 288, startPoint y: 388, endPoint x: 493, endPoint y: 314, distance: 217.7
click at [38, 138] on span "View text" at bounding box center [24, 142] width 29 height 8
click at [55, 137] on button "View question" at bounding box center [27, 142] width 55 height 10
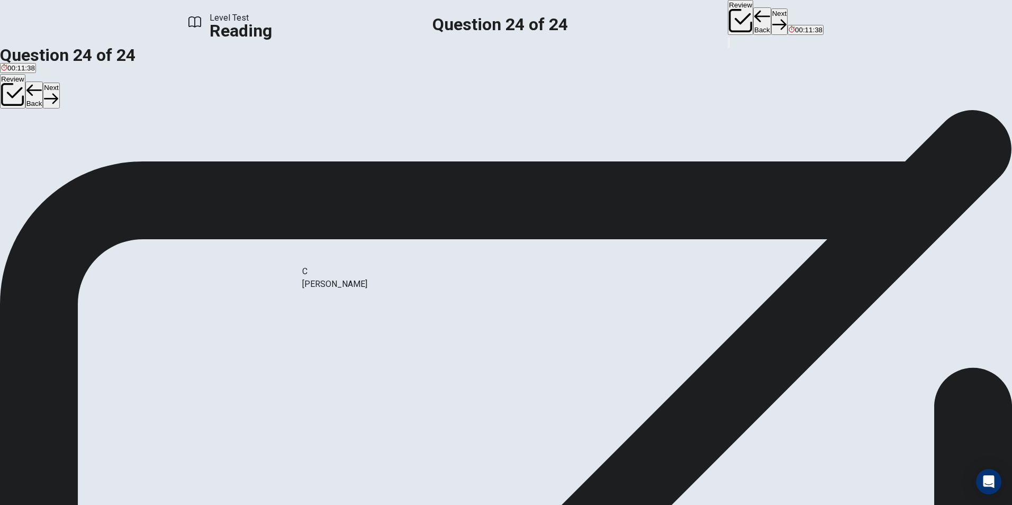
drag, startPoint x: 281, startPoint y: 256, endPoint x: 660, endPoint y: 317, distance: 384.1
click at [38, 138] on span "View text" at bounding box center [24, 142] width 29 height 8
click at [53, 138] on span "View question" at bounding box center [32, 142] width 44 height 8
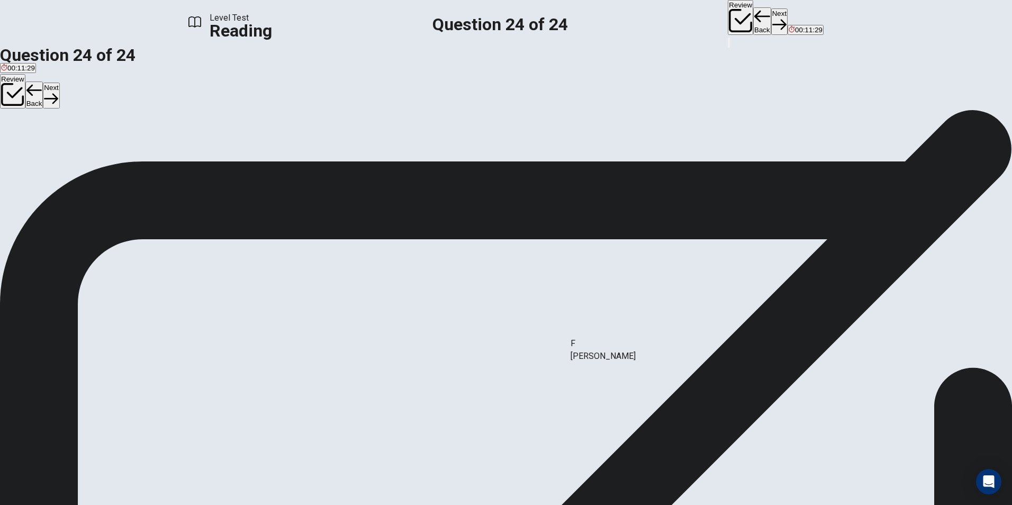
drag, startPoint x: 287, startPoint y: 383, endPoint x: 670, endPoint y: 354, distance: 383.9
click at [38, 138] on span "View text" at bounding box center [24, 142] width 29 height 8
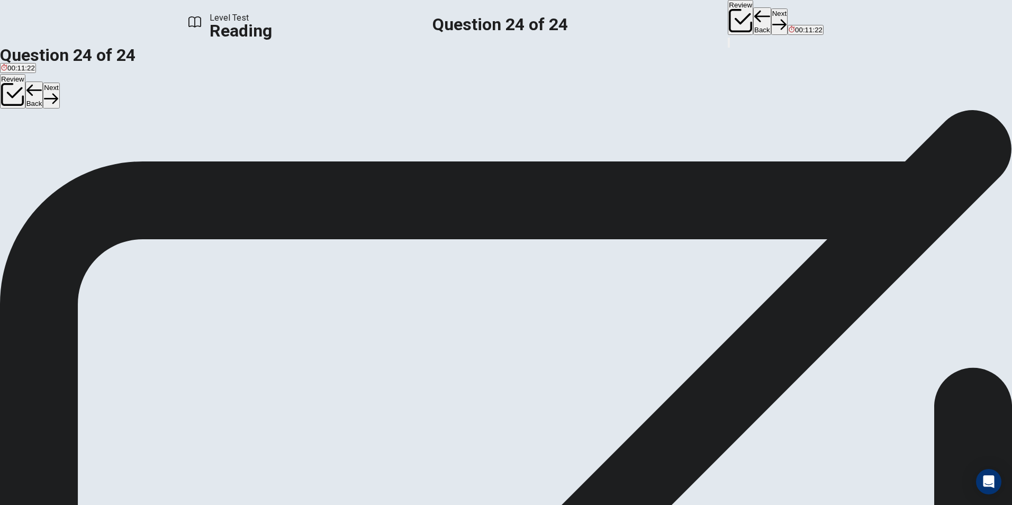
click at [53, 138] on span "View question" at bounding box center [32, 142] width 44 height 8
drag, startPoint x: 305, startPoint y: 344, endPoint x: 499, endPoint y: 312, distance: 196.9
click at [774, 122] on div "Question 24 View text Directions: Complete the table below by matching appropri…" at bounding box center [506, 147] width 1012 height 51
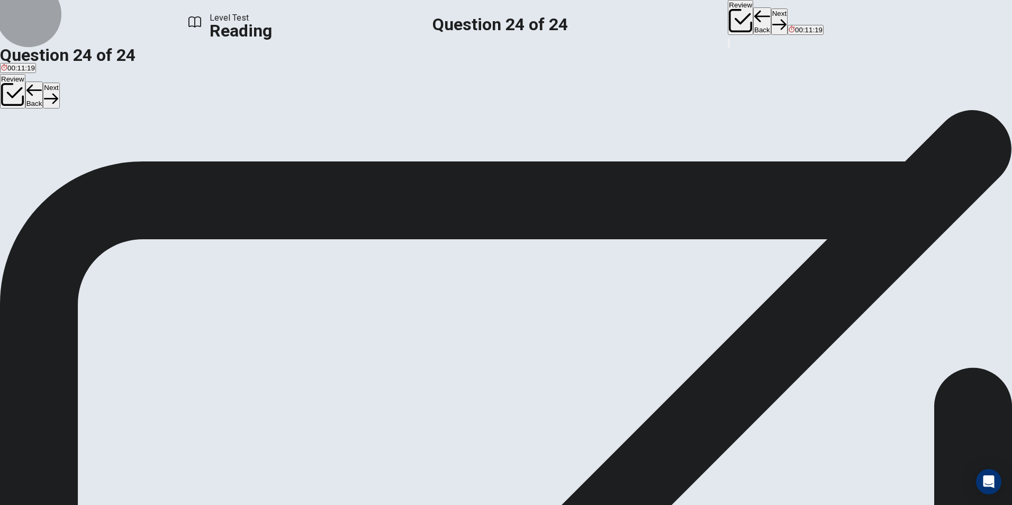
click at [38, 138] on span "View text" at bounding box center [24, 142] width 29 height 8
click at [53, 138] on span "View question" at bounding box center [32, 142] width 44 height 8
click at [38, 138] on span "View text" at bounding box center [24, 142] width 29 height 8
click at [53, 138] on span "View question" at bounding box center [32, 142] width 44 height 8
drag, startPoint x: 283, startPoint y: 263, endPoint x: 489, endPoint y: 377, distance: 236.1
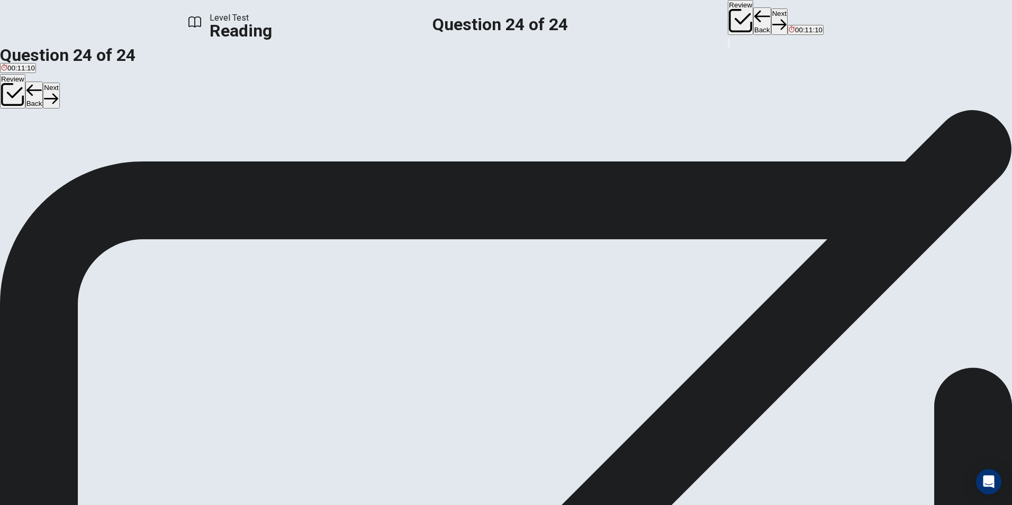
click at [743, 122] on div "Question 24 View text Directions: Complete the table below by matching appropri…" at bounding box center [506, 147] width 1012 height 51
click at [767, 122] on div "Question 24 View text Directions: Complete the table below by matching appropri…" at bounding box center [506, 147] width 1012 height 51
click at [780, 122] on div "Question 24 View text Directions: Complete the table below by matching appropri…" at bounding box center [506, 147] width 1012 height 51
click at [771, 21] on button "Next" at bounding box center [779, 21] width 16 height 26
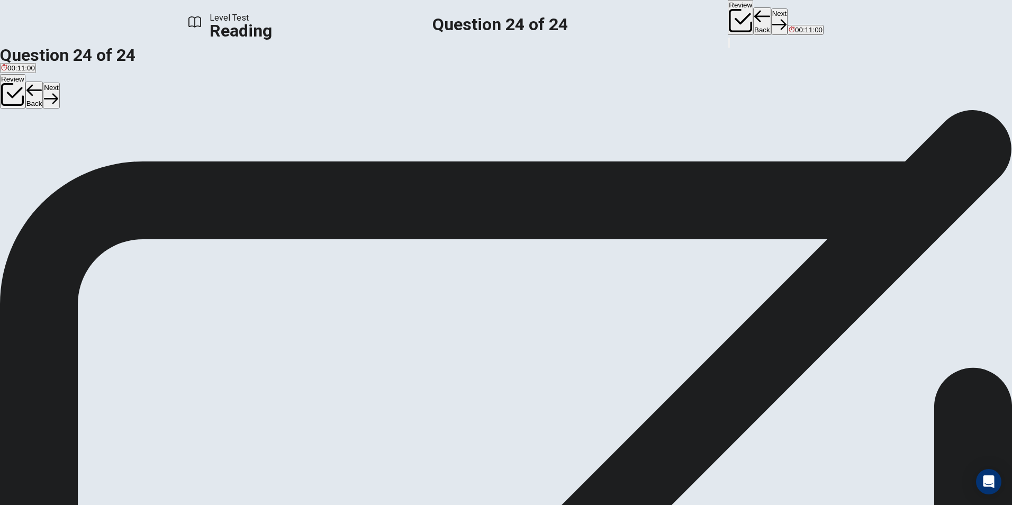
click at [771, 22] on button "Next" at bounding box center [779, 21] width 16 height 26
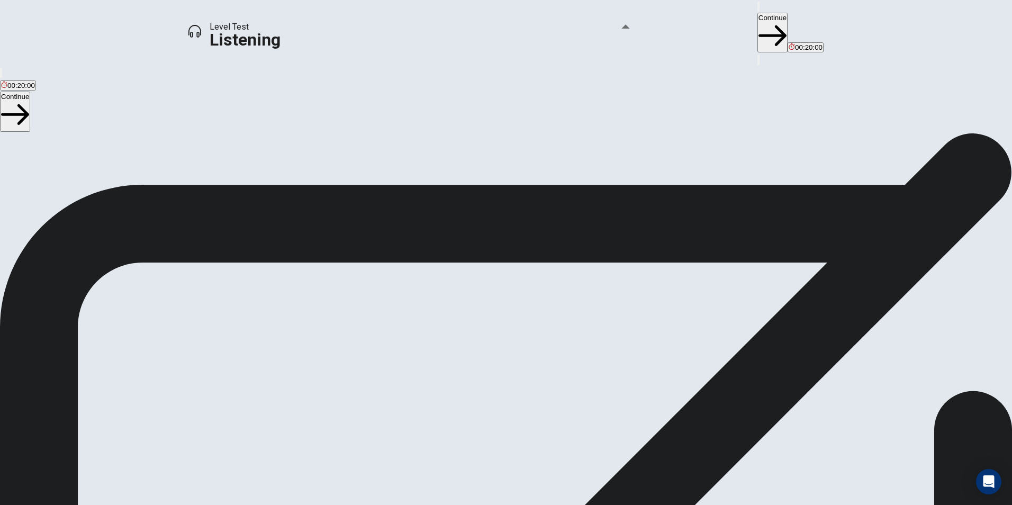
click at [627, 25] on span at bounding box center [626, 26] width 8 height 6
click at [670, 133] on div "Listening Section Directions This section measures your ability to understand s…" at bounding box center [506, 217] width 1012 height 169
click at [758, 17] on button "Continue" at bounding box center [773, 33] width 30 height 40
click at [89, 285] on button "button" at bounding box center [57, 317] width 64 height 64
click at [681, 349] on p "Click the icon to make sure you can hear the tune clearly." at bounding box center [506, 361] width 1012 height 25
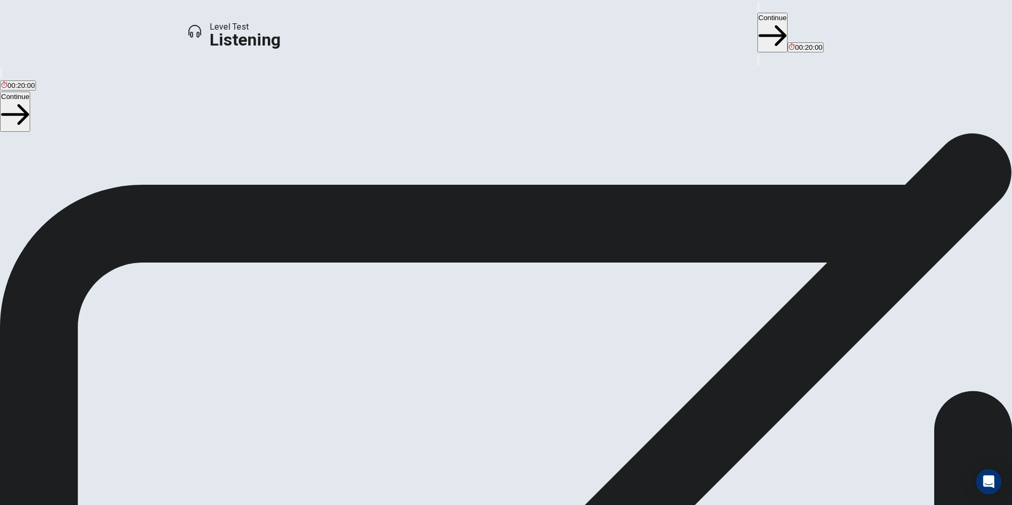
click at [758, 20] on button "Continue" at bounding box center [773, 33] width 30 height 40
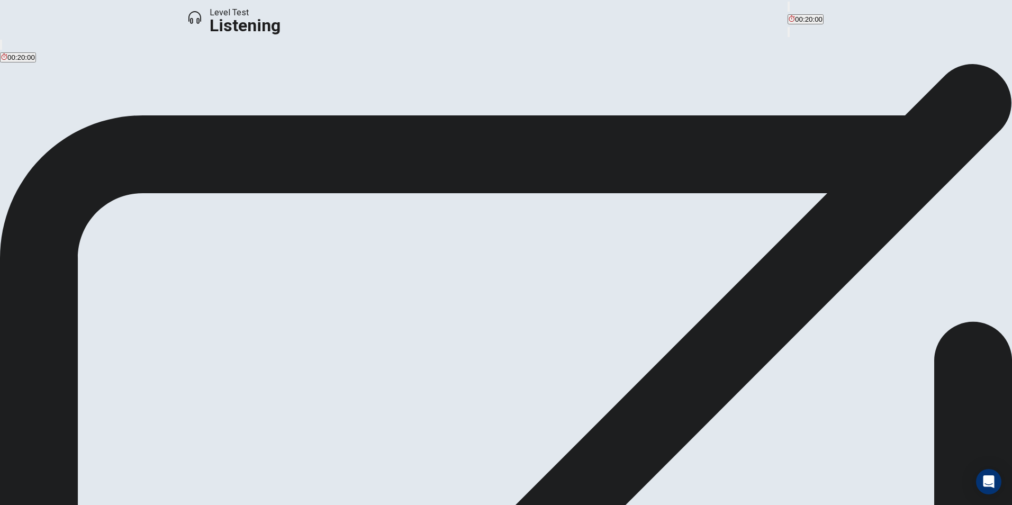
drag, startPoint x: 452, startPoint y: 190, endPoint x: 654, endPoint y: 196, distance: 201.8
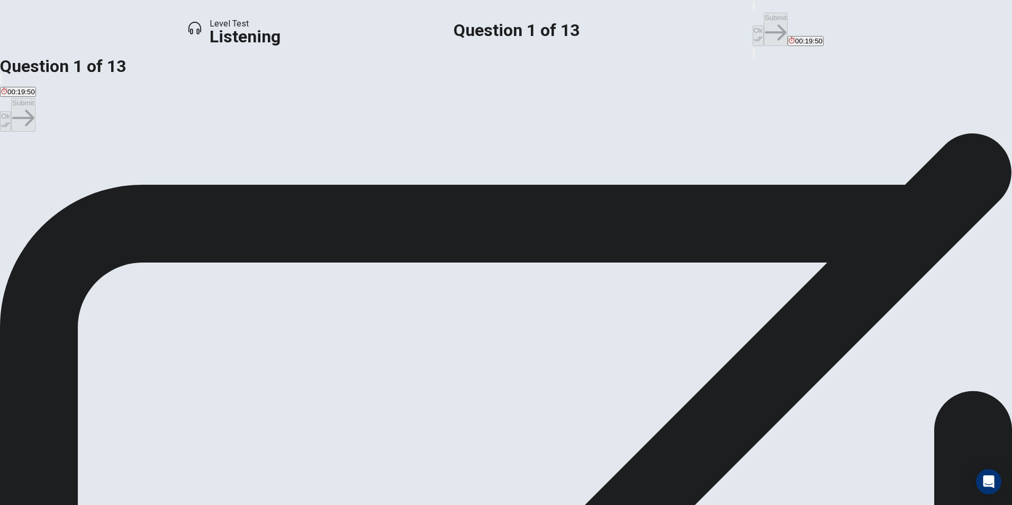
click at [433, 175] on span "To ask to go to the opera show" at bounding box center [385, 171] width 96 height 8
click at [754, 37] on icon "button" at bounding box center [758, 39] width 9 height 5
click at [764, 23] on button "Submit" at bounding box center [776, 29] width 24 height 33
drag, startPoint x: 392, startPoint y: 218, endPoint x: 412, endPoint y: 220, distance: 20.2
click at [180, 175] on span "[PERSON_NAME]" at bounding box center [150, 171] width 58 height 8
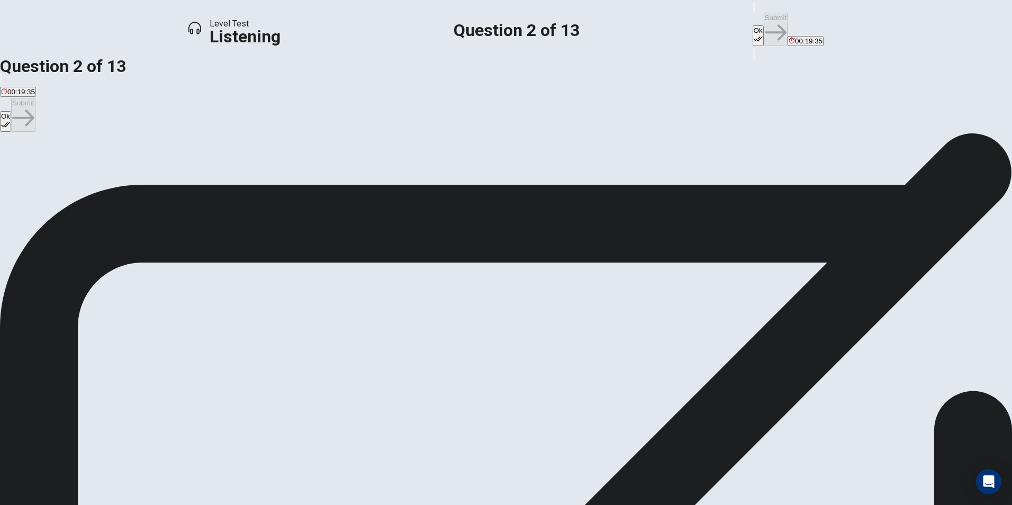
click at [59, 167] on span "[PERSON_NAME]" at bounding box center [30, 171] width 58 height 8
drag, startPoint x: 633, startPoint y: 16, endPoint x: 643, endPoint y: 19, distance: 10.3
click at [754, 34] on icon "button" at bounding box center [758, 38] width 9 height 9
click at [764, 19] on button "Submit" at bounding box center [776, 29] width 24 height 33
click at [498, 176] on button "D The tickets are all sold out" at bounding box center [516, 167] width 84 height 18
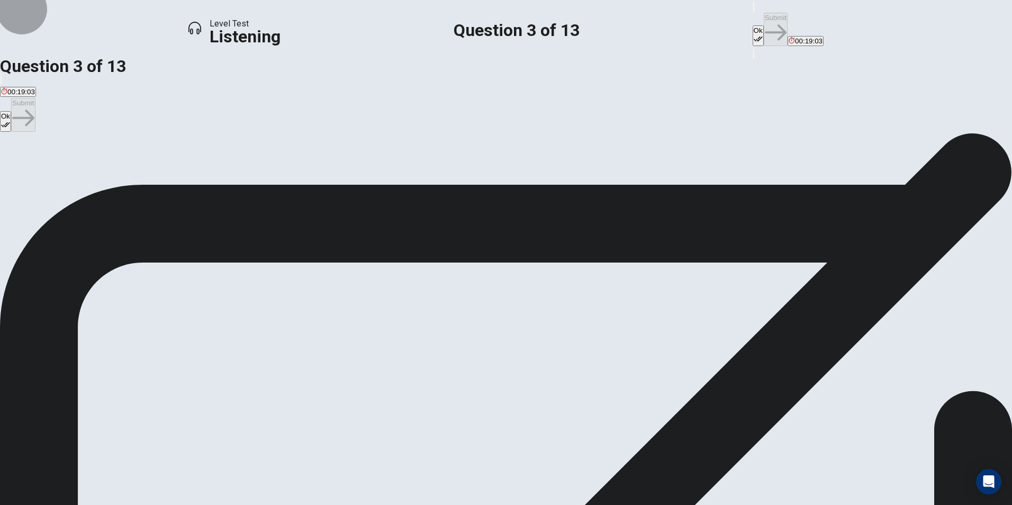
click at [753, 25] on button "Ok" at bounding box center [758, 35] width 11 height 21
click at [764, 24] on button "Submit" at bounding box center [776, 29] width 24 height 33
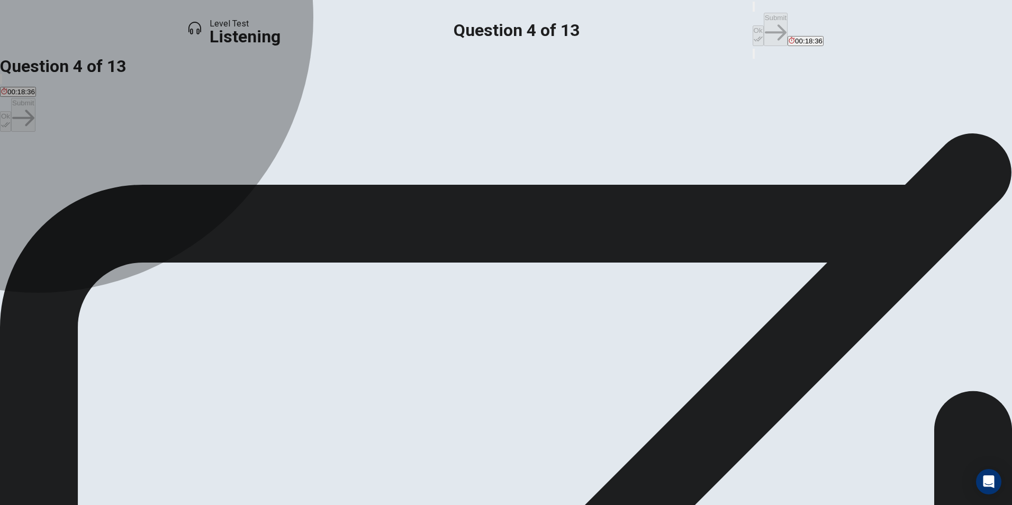
click at [62, 175] on span "Reluctantly" at bounding box center [44, 171] width 35 height 8
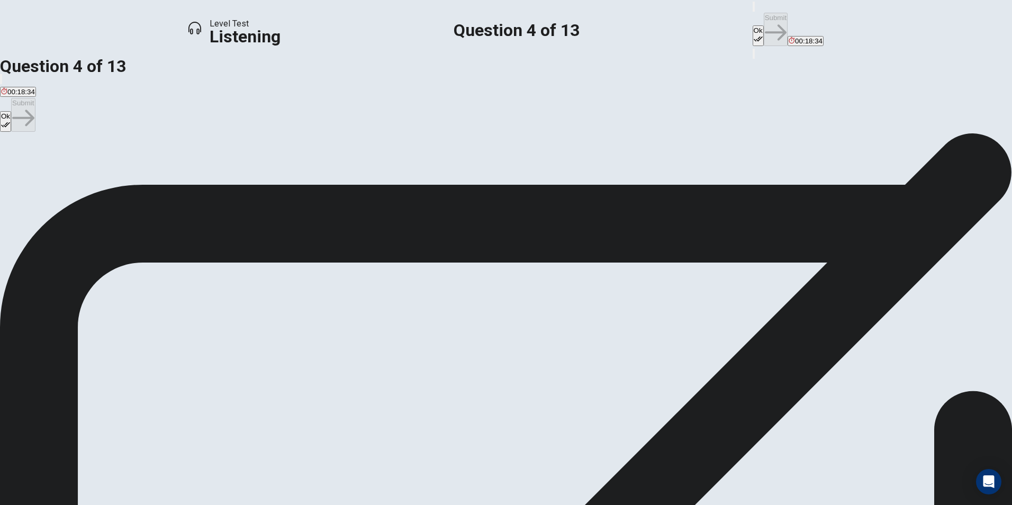
click at [753, 25] on button "Ok" at bounding box center [758, 35] width 11 height 21
click at [765, 22] on icon "button" at bounding box center [776, 33] width 22 height 22
click at [653, 175] on span "The student will see shows for free and learn more about theater in general" at bounding box center [582, 171] width 235 height 8
click at [753, 25] on button "Ok" at bounding box center [758, 35] width 11 height 21
click at [764, 25] on button "Submit" at bounding box center [776, 29] width 24 height 33
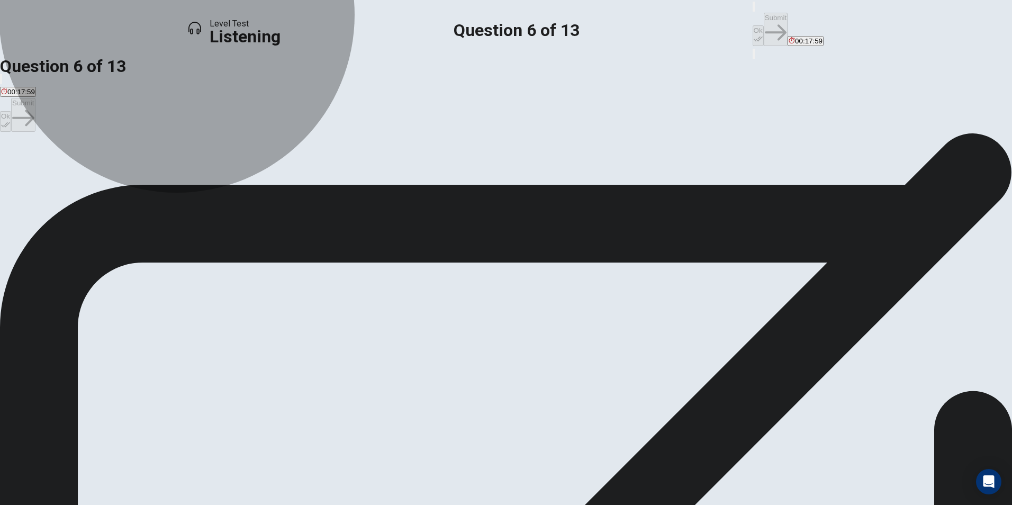
click at [244, 176] on button "B As an added benefit to being a volunteer" at bounding box center [179, 167] width 129 height 18
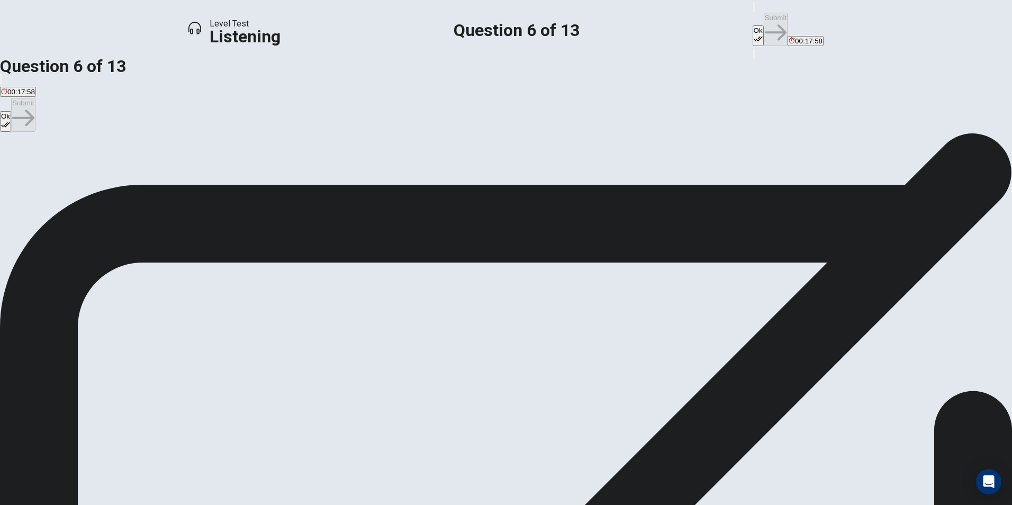
click at [753, 25] on button "Ok" at bounding box center [758, 35] width 11 height 21
click at [764, 16] on button "Submit" at bounding box center [776, 29] width 24 height 33
click at [617, 175] on span "The student is determined to see the show no matter what, and is relatively opt…" at bounding box center [538, 171] width 266 height 8
click at [753, 25] on button "Ok" at bounding box center [758, 35] width 11 height 21
click at [764, 13] on button "Submit" at bounding box center [776, 29] width 24 height 33
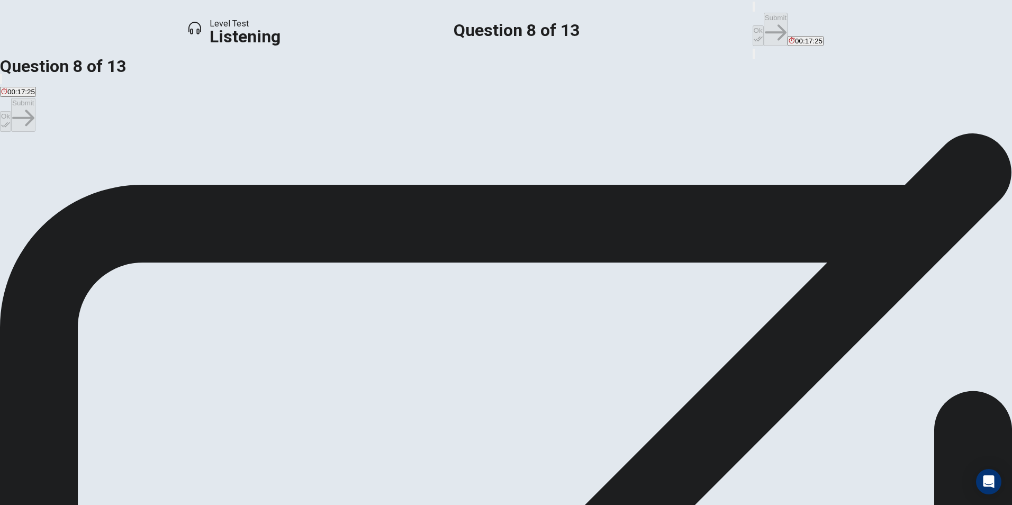
click at [753, 25] on button "Ok" at bounding box center [758, 35] width 11 height 21
click at [764, 21] on button "Submit" at bounding box center [776, 29] width 24 height 33
drag, startPoint x: 435, startPoint y: 165, endPoint x: 516, endPoint y: 150, distance: 83.0
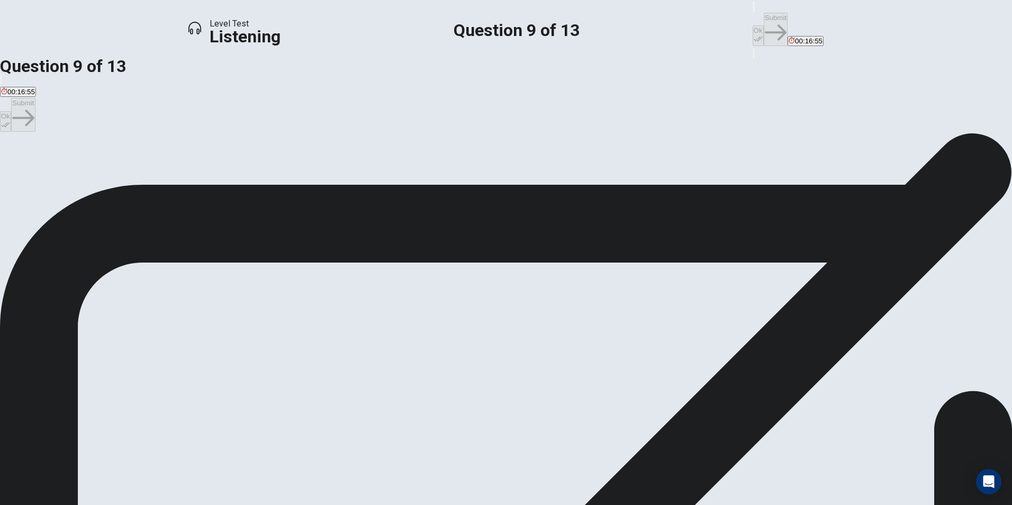
click at [67, 167] on span "A sheet of the lecture" at bounding box center [34, 171] width 66 height 8
click at [753, 25] on button "Ok" at bounding box center [758, 35] width 11 height 21
click at [764, 16] on button "Submit" at bounding box center [776, 29] width 24 height 33
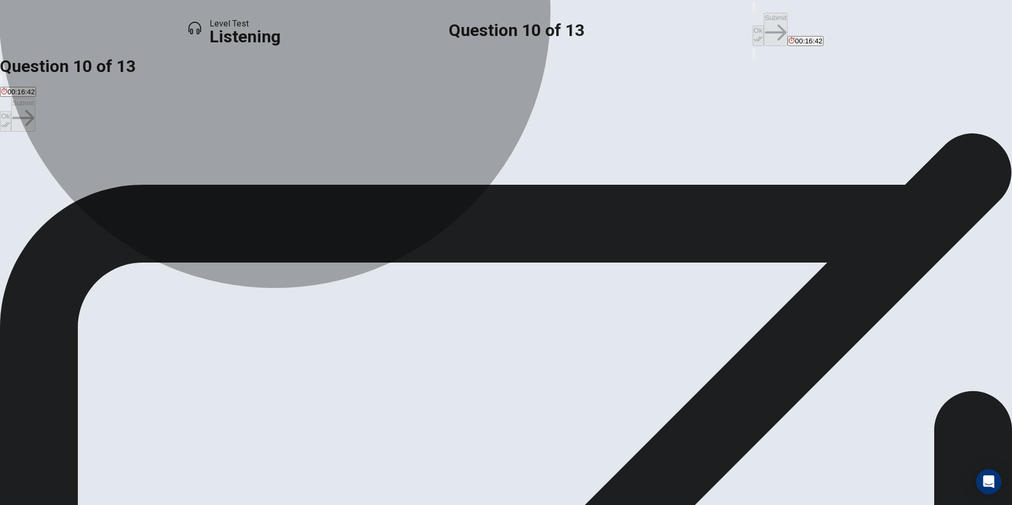
click at [625, 175] on span "The student will view the sea turtles on his own when he's in [GEOGRAPHIC_DATA]" at bounding box center [540, 171] width 264 height 8
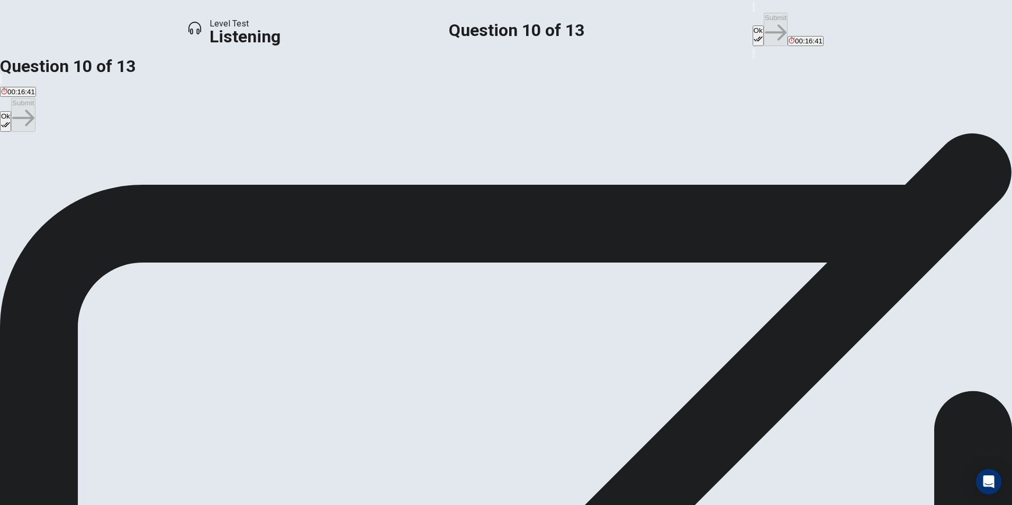
click at [753, 25] on button "Ok" at bounding box center [758, 35] width 11 height 21
click at [764, 19] on button "Submit" at bounding box center [776, 29] width 24 height 33
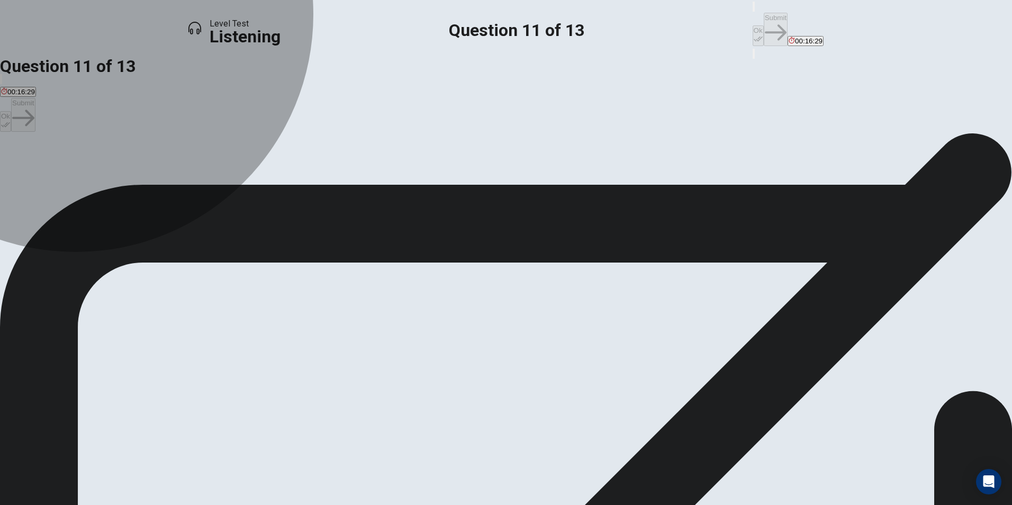
click at [85, 167] on span "Ft. [GEOGRAPHIC_DATA]" at bounding box center [43, 171] width 84 height 8
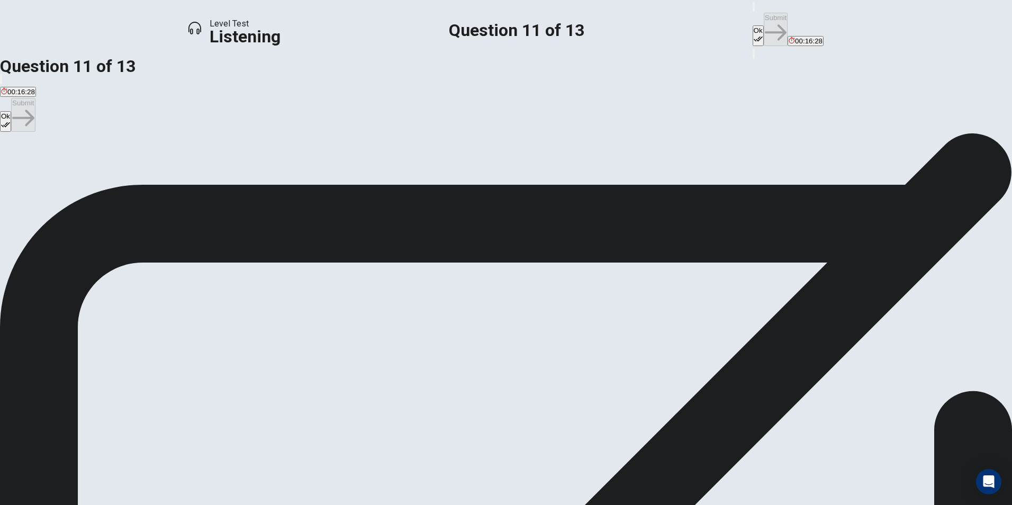
drag, startPoint x: 633, startPoint y: 13, endPoint x: 654, endPoint y: 15, distance: 21.8
click at [753, 25] on button "Ok" at bounding box center [758, 35] width 11 height 21
click at [764, 15] on button "Submit" at bounding box center [776, 29] width 24 height 33
click at [202, 167] on span "The student wants to know if he can miss an upcoming class trip" at bounding box center [101, 171] width 201 height 8
click at [753, 25] on button "Ok" at bounding box center [758, 35] width 11 height 21
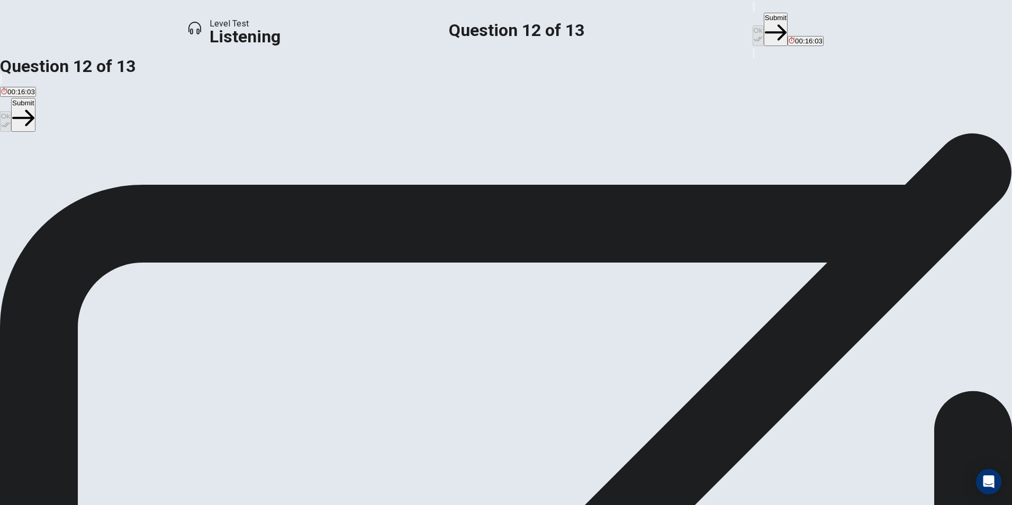
click at [418, 176] on button "B The student wants to know if there are any extra credit opportunities" at bounding box center [310, 167] width 214 height 18
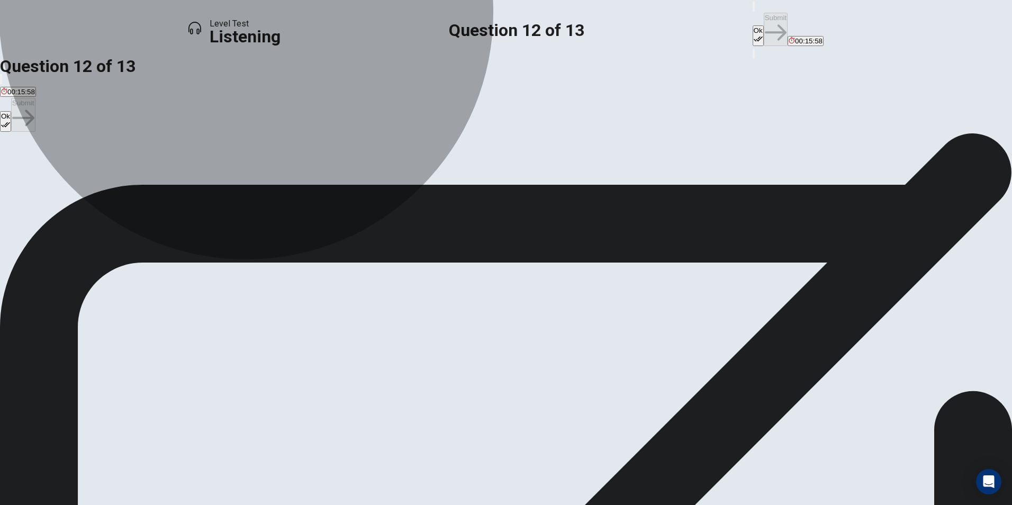
click at [202, 167] on span "The student wants to know if he can miss an upcoming class trip" at bounding box center [101, 171] width 201 height 8
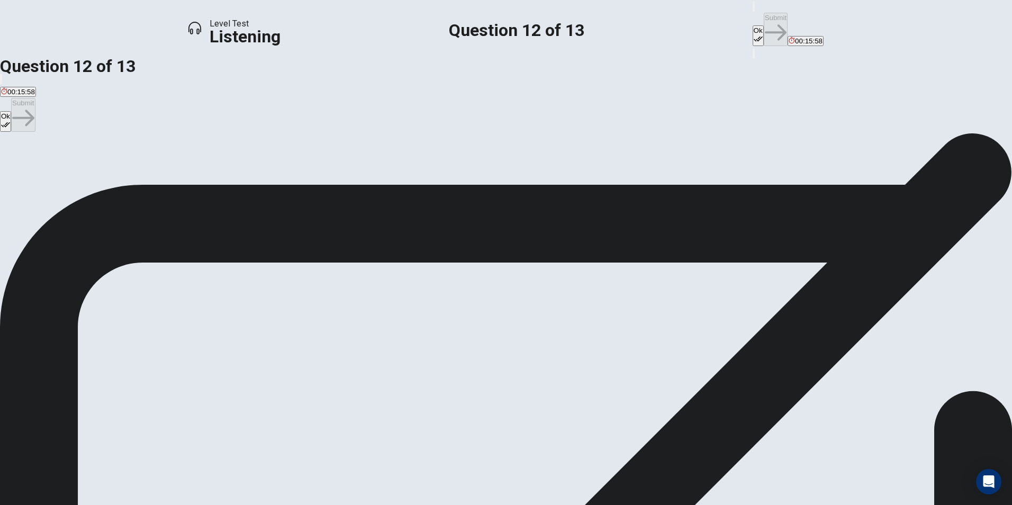
click at [753, 25] on button "Ok" at bounding box center [758, 35] width 11 height 21
click at [764, 26] on button "Submit" at bounding box center [776, 29] width 24 height 33
click at [753, 25] on button "Ok" at bounding box center [758, 35] width 11 height 21
click at [764, 17] on button "Submit" at bounding box center [776, 29] width 24 height 33
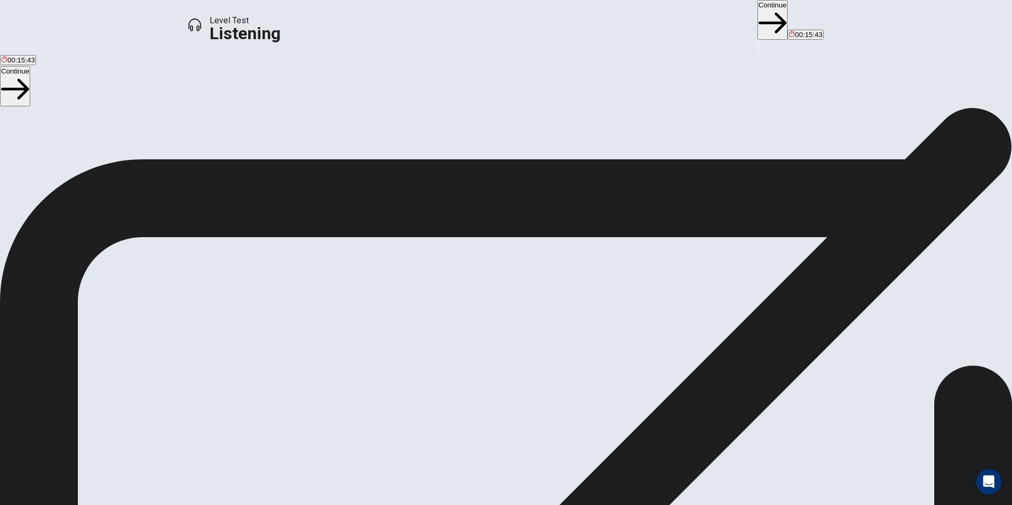
click at [758, 14] on button "Continue" at bounding box center [773, 20] width 30 height 40
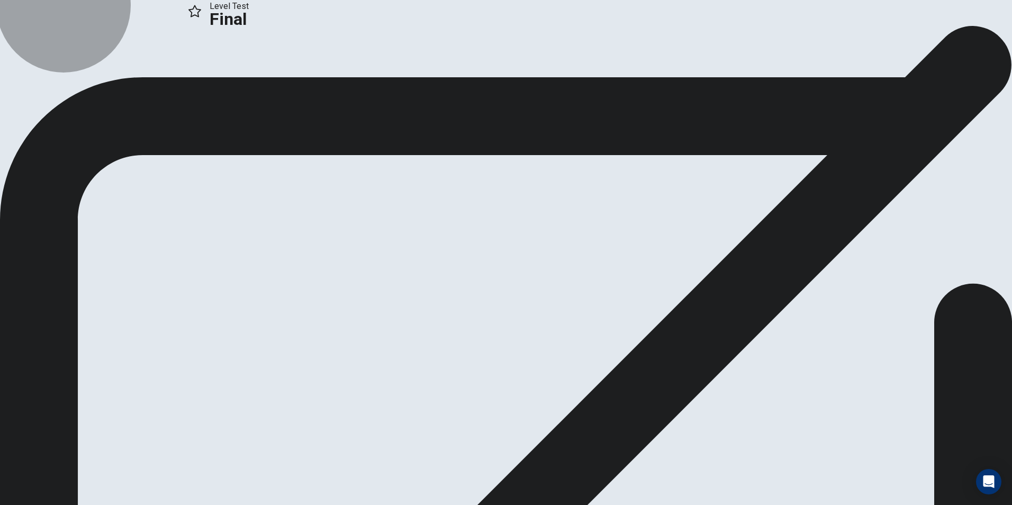
click at [84, 78] on button "Continue" at bounding box center [62, 71] width 43 height 14
